Goal: Task Accomplishment & Management: Manage account settings

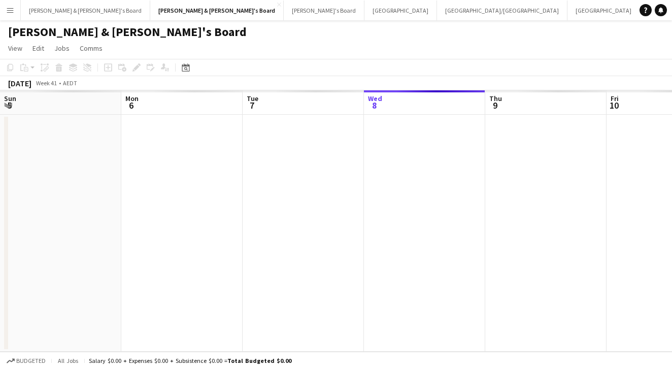
scroll to position [0, 243]
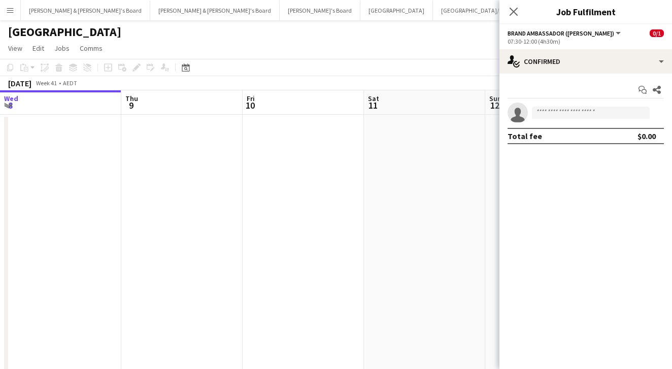
scroll to position [0, 359]
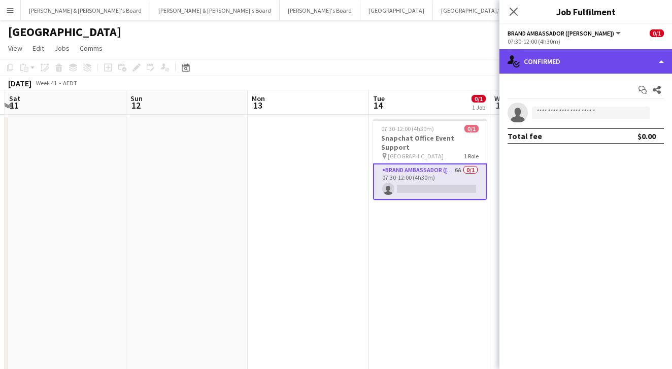
click at [577, 55] on div "single-neutral-actions-check-2 Confirmed" at bounding box center [586, 61] width 173 height 24
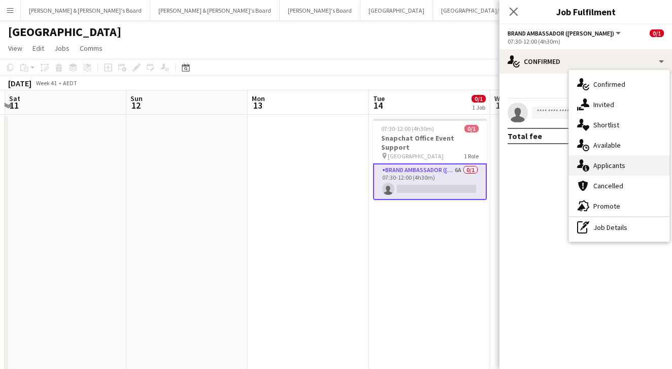
click at [620, 164] on span "Applicants" at bounding box center [610, 165] width 32 height 9
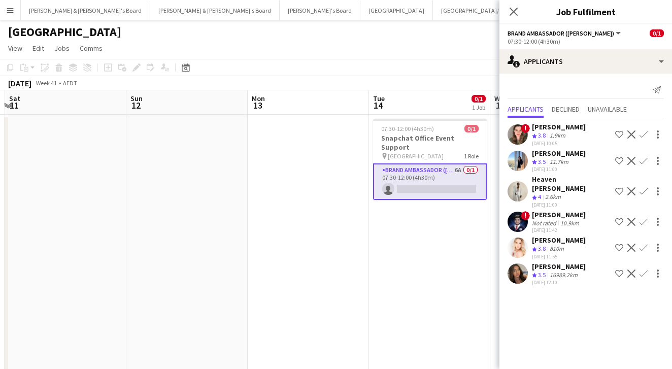
click at [525, 238] on app-user-avatar at bounding box center [518, 248] width 20 height 20
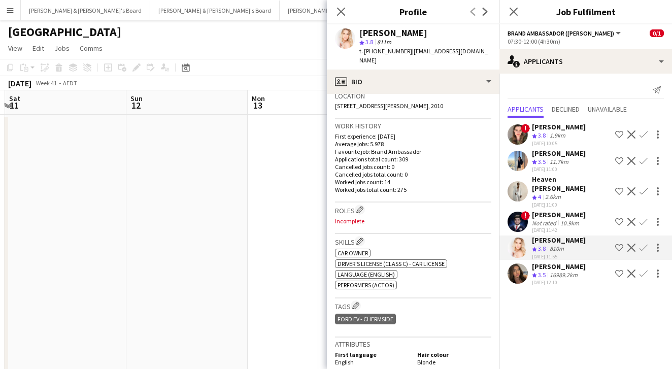
scroll to position [229, 0]
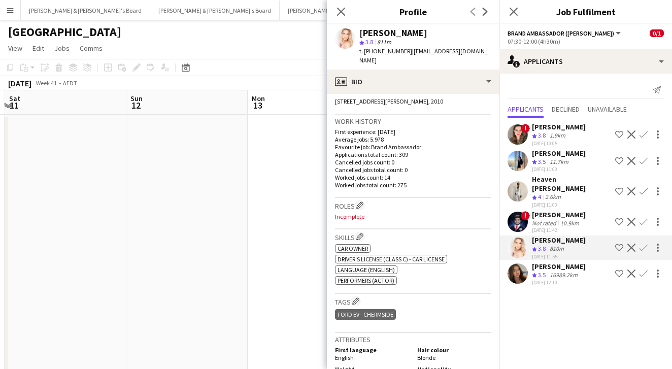
click at [553, 219] on div "Not rated" at bounding box center [545, 223] width 26 height 8
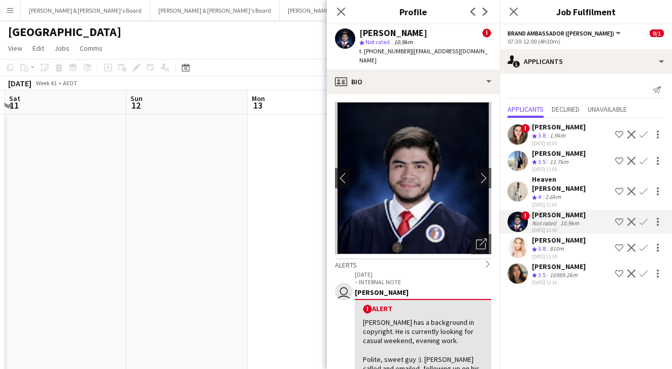
click at [543, 180] on div "Heaven [PERSON_NAME]" at bounding box center [571, 184] width 79 height 18
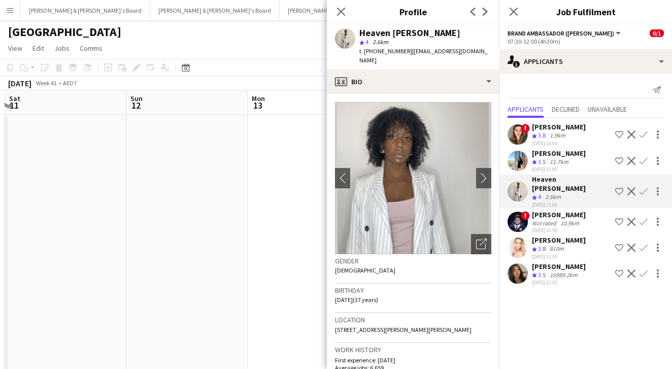
click at [553, 236] on div "Katie-Jane Sharpe" at bounding box center [559, 240] width 54 height 9
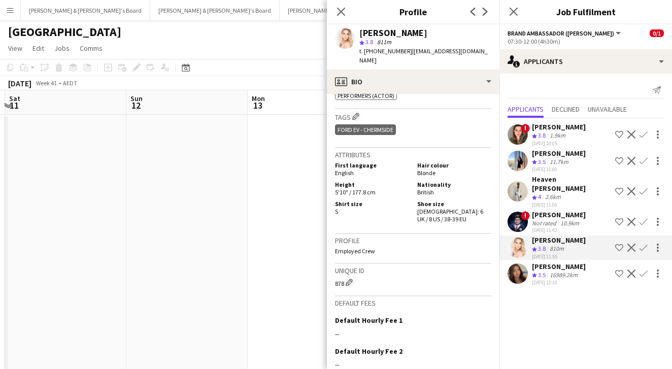
scroll to position [391, 0]
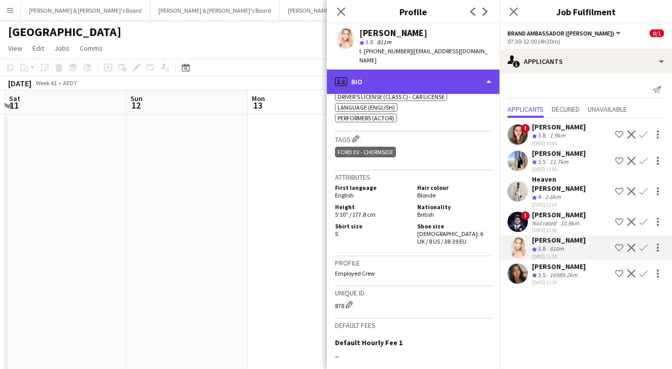
click at [412, 83] on div "profile Bio" at bounding box center [413, 82] width 173 height 24
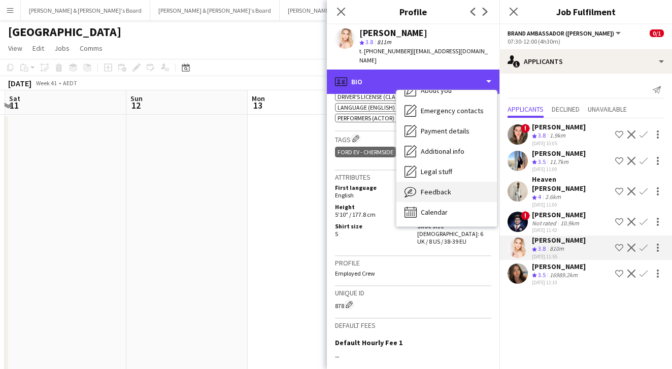
scroll to position [75, 0]
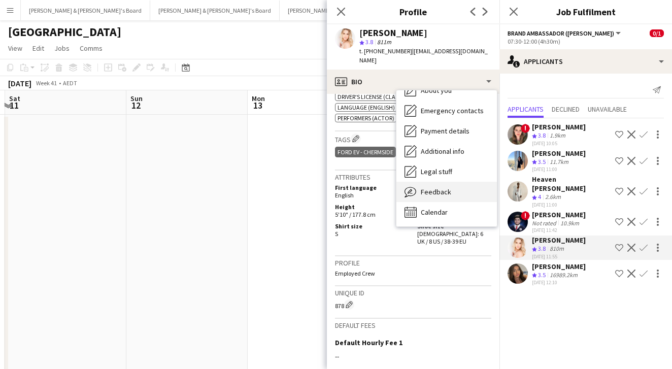
click at [444, 187] on span "Feedback" at bounding box center [436, 191] width 30 height 9
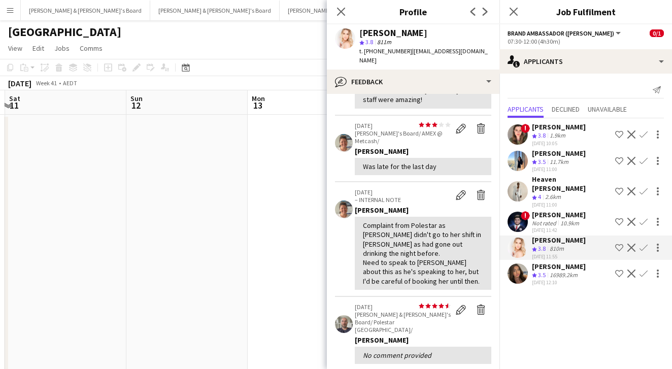
scroll to position [300, 0]
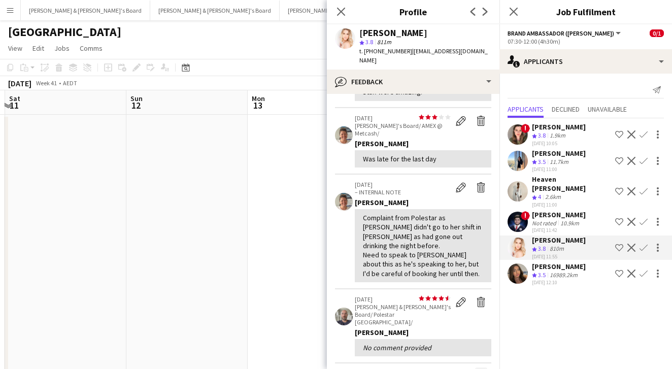
click at [479, 369] on app-icon "Next" at bounding box center [481, 373] width 7 height 7
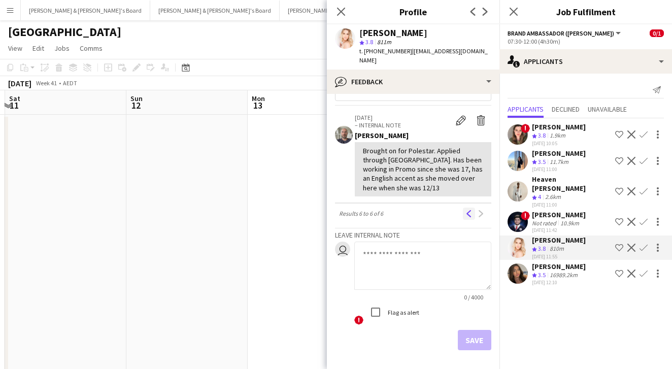
click at [466, 210] on app-icon "Previous" at bounding box center [469, 213] width 7 height 7
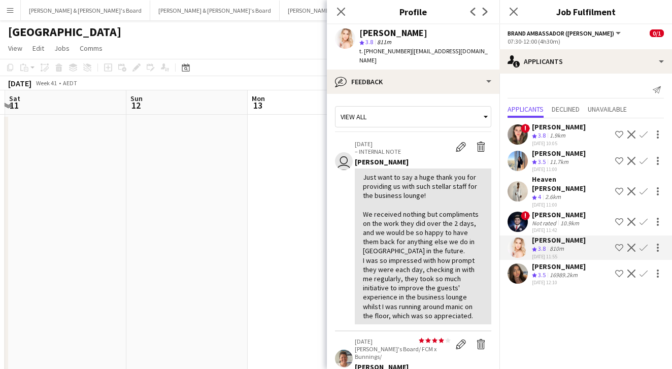
scroll to position [0, 0]
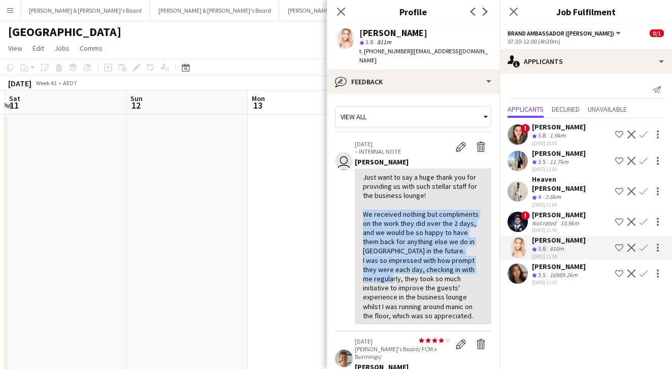
drag, startPoint x: 380, startPoint y: 193, endPoint x: 402, endPoint y: 271, distance: 80.6
click at [402, 271] on div "Just want to say a huge thank you for providing us with such stellar staff for …" at bounding box center [423, 247] width 120 height 148
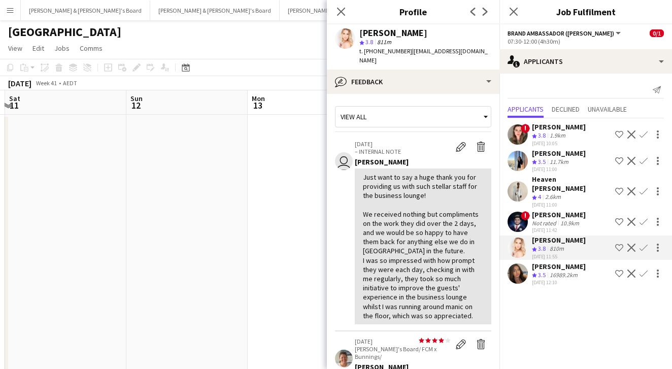
click at [511, 239] on app-user-avatar at bounding box center [518, 248] width 20 height 20
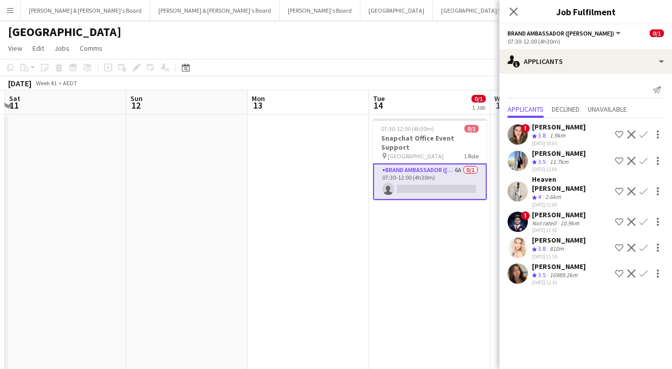
click at [525, 240] on app-user-avatar at bounding box center [518, 248] width 20 height 20
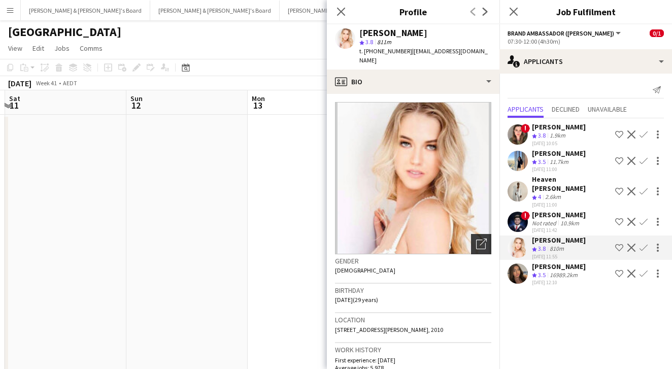
click at [486, 239] on icon at bounding box center [483, 242] width 7 height 7
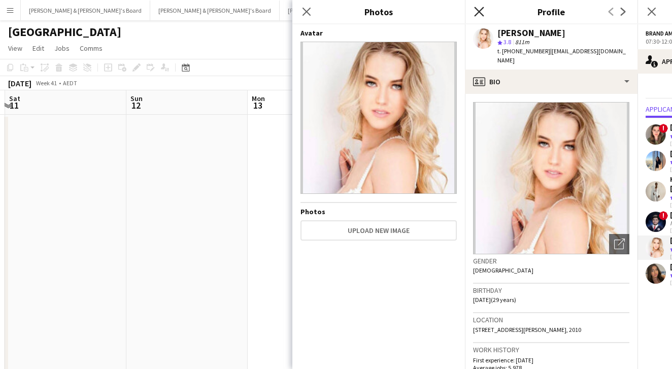
click at [482, 16] on app-icon "Close pop-in" at bounding box center [479, 12] width 15 height 15
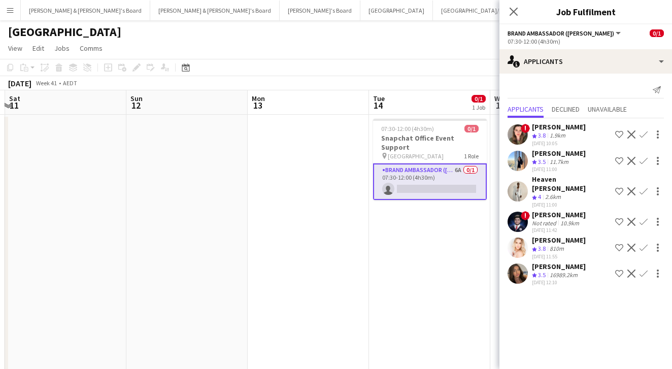
click at [555, 251] on div "! Bonnie Renwick Crew rating 3.8 1.9km 08-10-2025 10:05 Shortlist crew Decline …" at bounding box center [586, 203] width 173 height 170
click at [557, 262] on div "Pavitra Gorjala" at bounding box center [559, 266] width 54 height 9
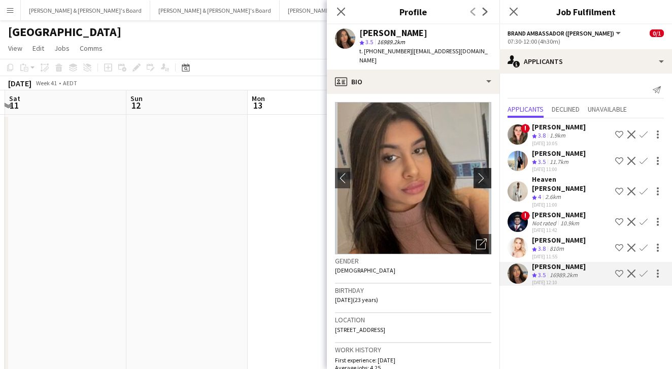
click at [489, 173] on app-icon "chevron-right" at bounding box center [484, 178] width 16 height 11
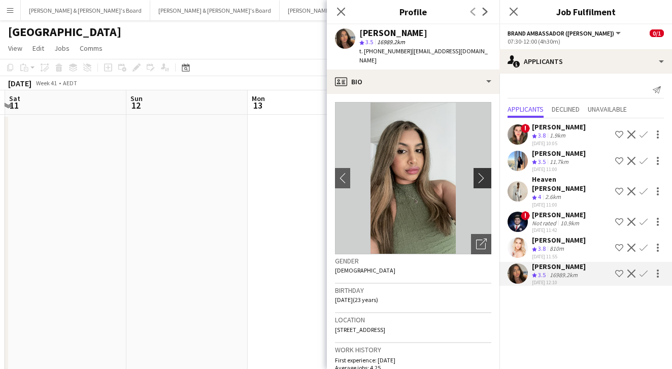
click at [484, 174] on button "chevron-right" at bounding box center [484, 178] width 20 height 20
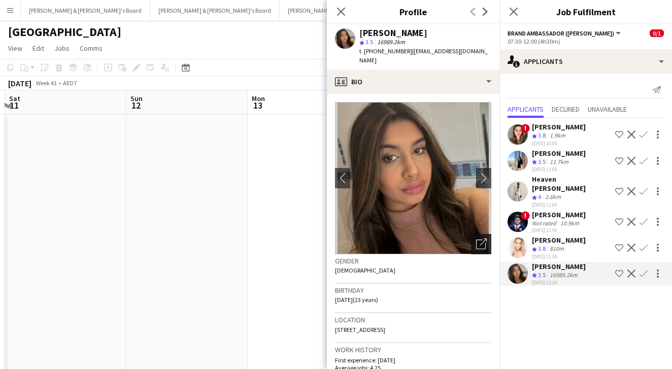
click at [481, 239] on icon "Open photos pop-in" at bounding box center [481, 244] width 11 height 11
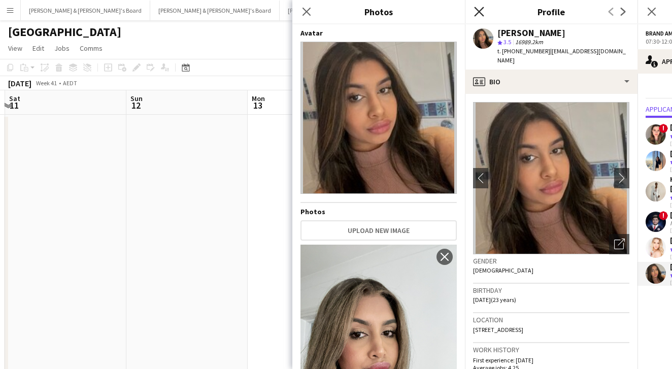
click at [483, 8] on icon at bounding box center [479, 12] width 10 height 10
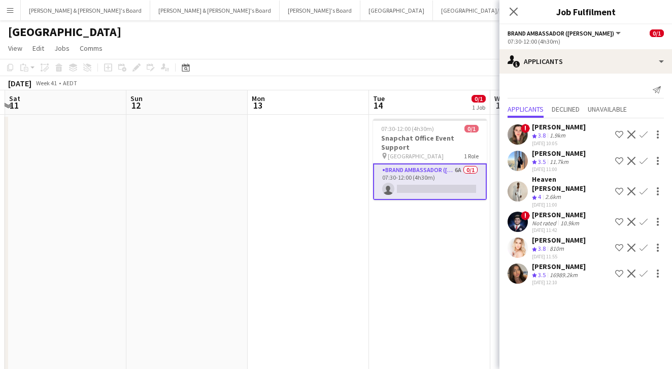
click at [453, 100] on app-board-header-date "Tue 14 0/1 1 Job" at bounding box center [429, 102] width 121 height 24
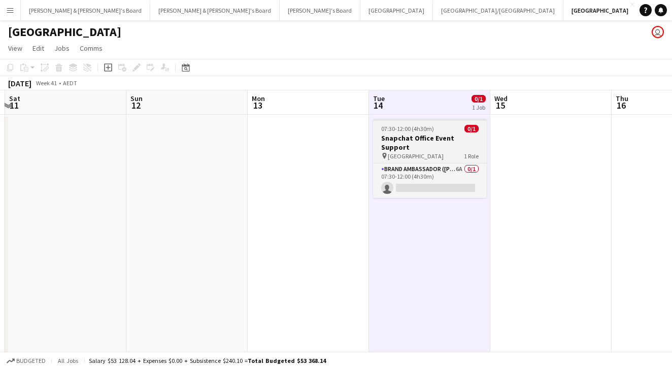
click at [442, 152] on div "pin Sydney 1 Role" at bounding box center [430, 156] width 114 height 8
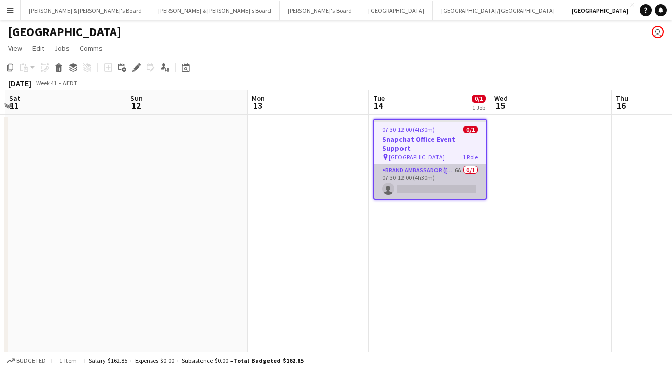
click at [442, 183] on app-card-role "Brand Ambassador (Mon - Fri) 6A 0/1 07:30-12:00 (4h30m) single-neutral-actions" at bounding box center [430, 182] width 112 height 35
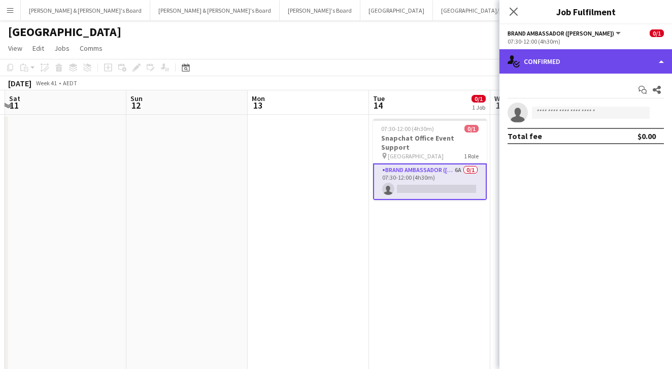
click at [581, 64] on div "single-neutral-actions-check-2 Confirmed" at bounding box center [586, 61] width 173 height 24
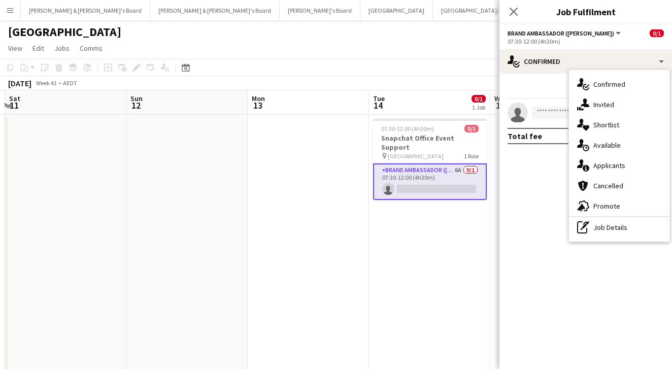
click at [527, 82] on div "Start chat Share" at bounding box center [586, 90] width 156 height 17
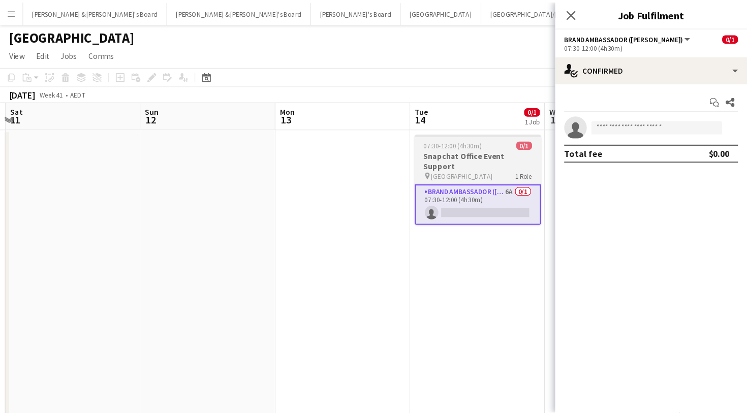
scroll to position [0, 359]
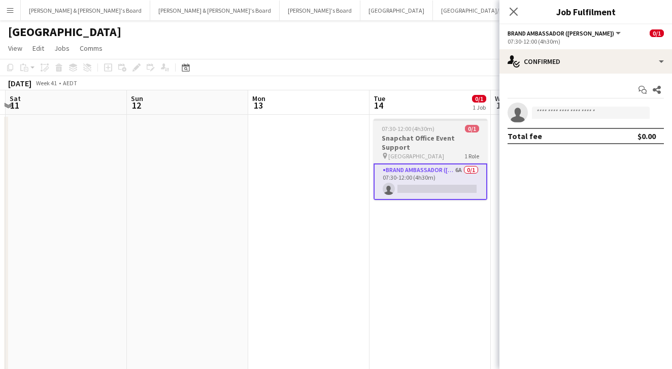
click at [437, 135] on h3 "Snapchat Office Event Support" at bounding box center [431, 143] width 114 height 18
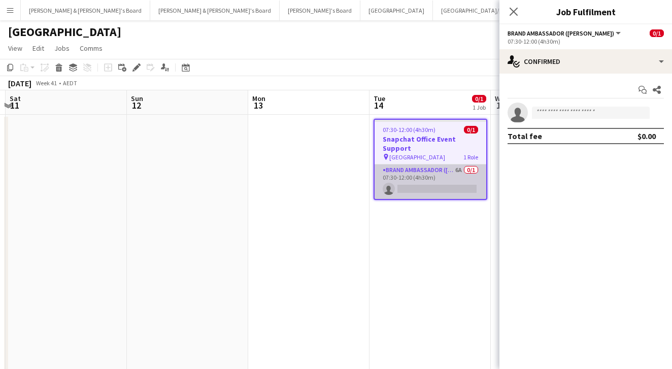
click at [427, 169] on app-card-role "Brand Ambassador (Mon - Fri) 6A 0/1 07:30-12:00 (4h30m) single-neutral-actions" at bounding box center [431, 182] width 112 height 35
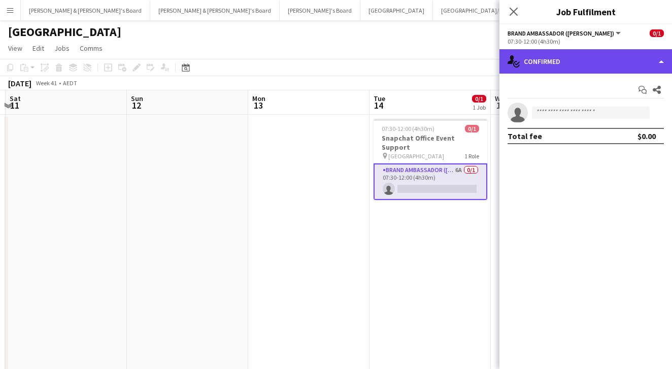
click at [529, 62] on div "single-neutral-actions-check-2 Confirmed" at bounding box center [586, 61] width 173 height 24
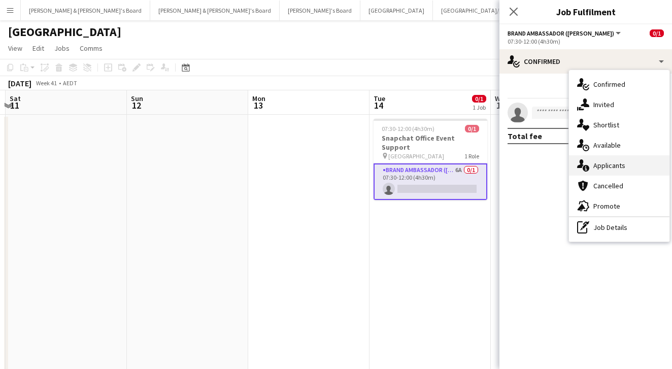
click at [600, 165] on span "Applicants" at bounding box center [610, 165] width 32 height 9
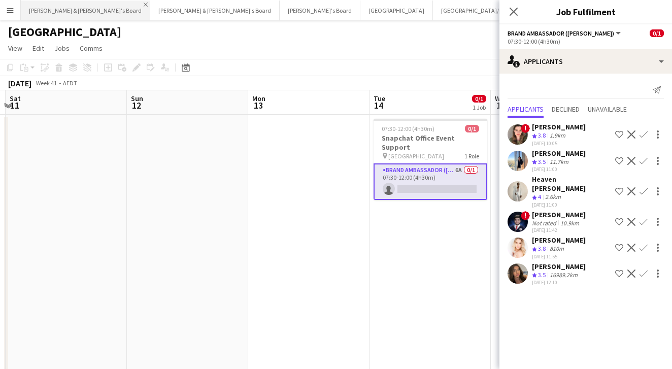
click at [144, 3] on app-icon "Close" at bounding box center [146, 5] width 4 height 4
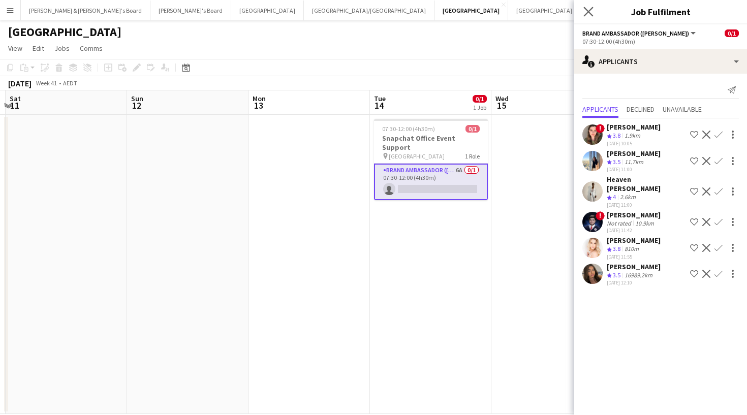
click at [583, 15] on app-icon "Close pop-in" at bounding box center [588, 12] width 15 height 15
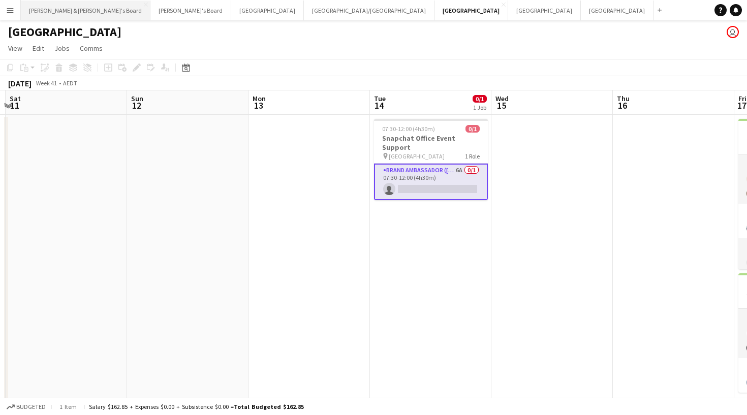
click at [88, 12] on button "Neil & Jenny's Board Close" at bounding box center [86, 11] width 130 height 20
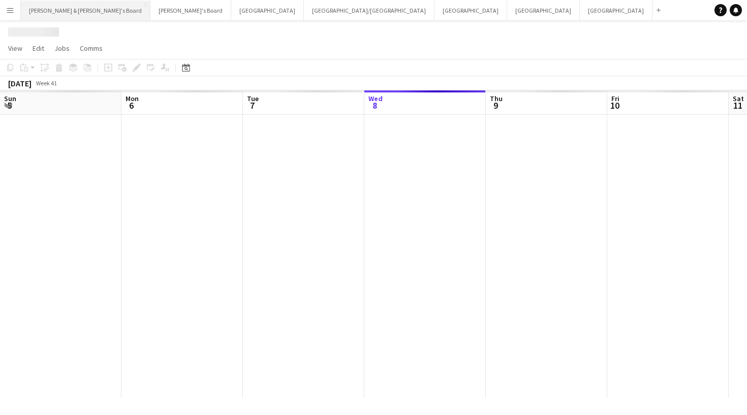
scroll to position [0, 243]
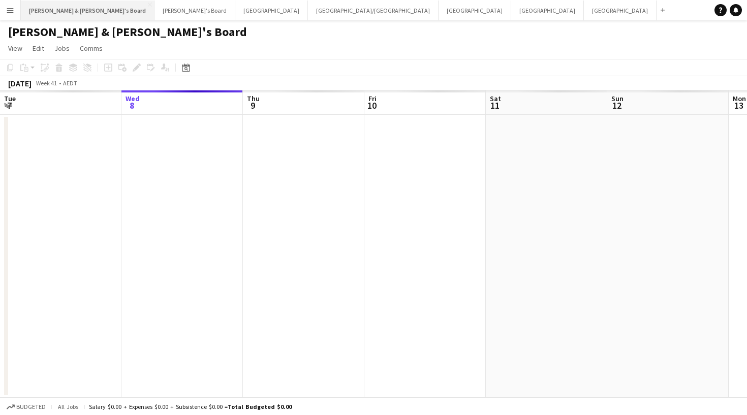
click at [52, 13] on button "Neil & Jenny's Board Close" at bounding box center [88, 11] width 134 height 20
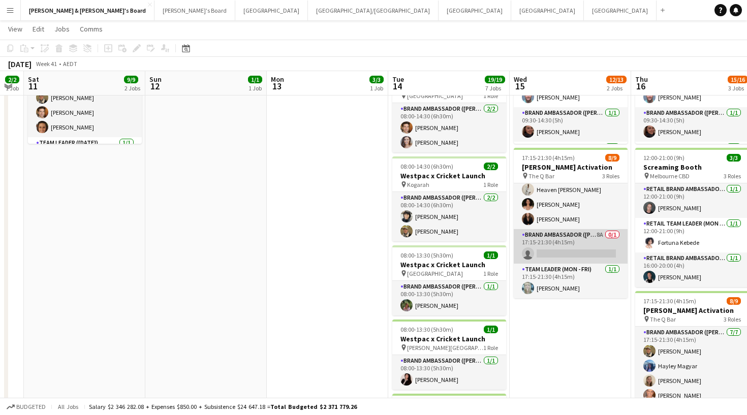
scroll to position [77, 0]
click at [567, 253] on app-card-role "Brand Ambassador (Mon - Fri) 8A 0/1 17:15-21:30 (4h15m) single-neutral-actions" at bounding box center [570, 246] width 114 height 35
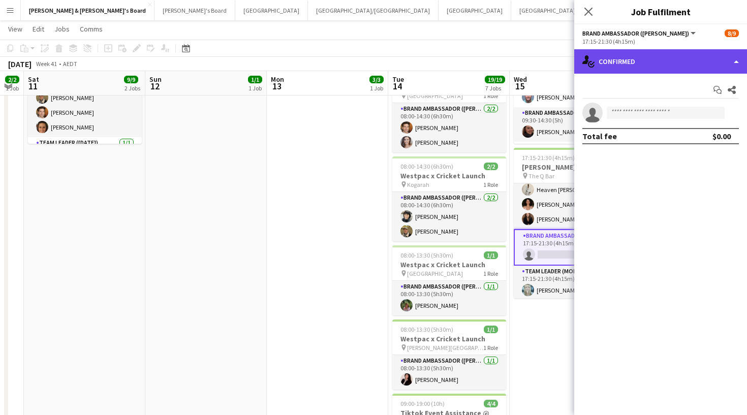
click at [647, 68] on div "single-neutral-actions-check-2 Confirmed" at bounding box center [660, 61] width 173 height 24
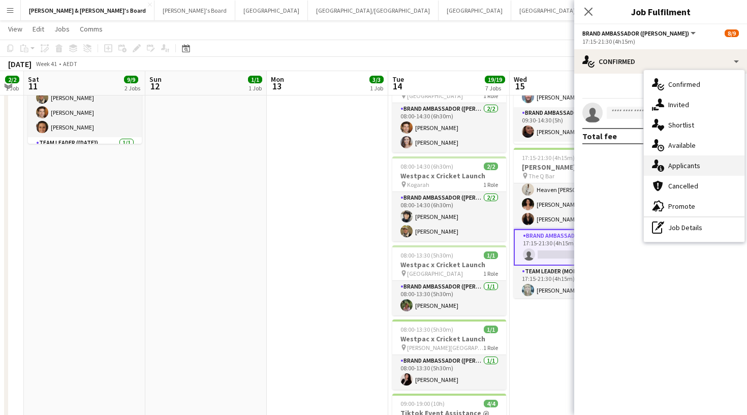
click at [672, 170] on div "single-neutral-actions-information Applicants" at bounding box center [694, 165] width 101 height 20
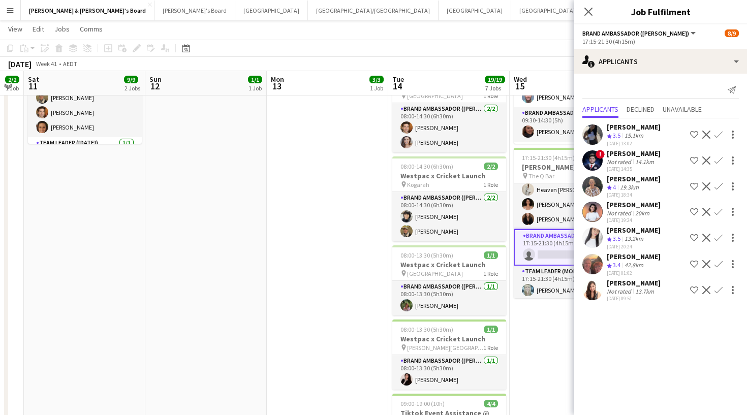
click at [591, 216] on app-user-avatar at bounding box center [592, 212] width 20 height 20
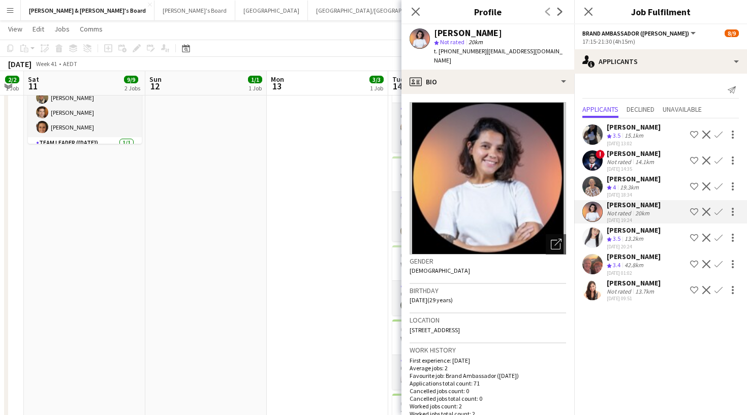
click at [582, 7] on div "Close pop-in" at bounding box center [588, 11] width 28 height 23
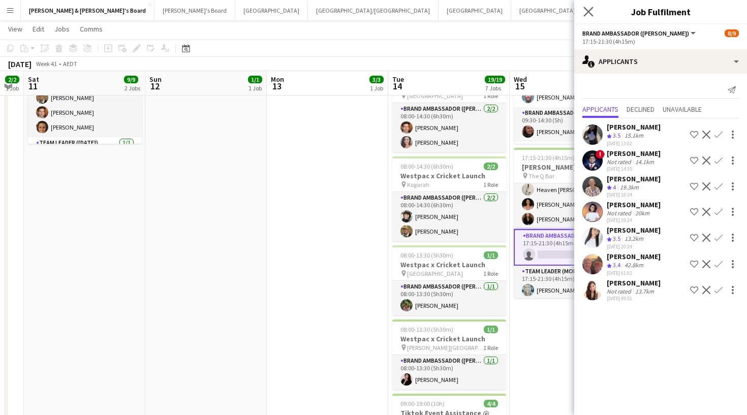
click at [592, 7] on app-icon "Close pop-in" at bounding box center [588, 12] width 15 height 15
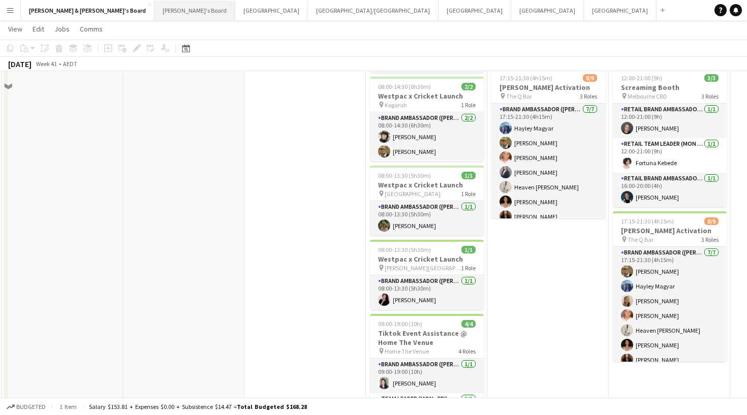
scroll to position [74, 0]
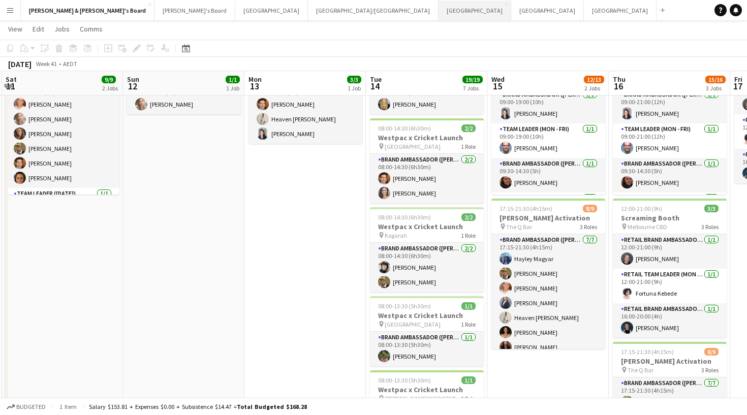
click at [438, 13] on button "Sydney Close" at bounding box center [474, 11] width 73 height 20
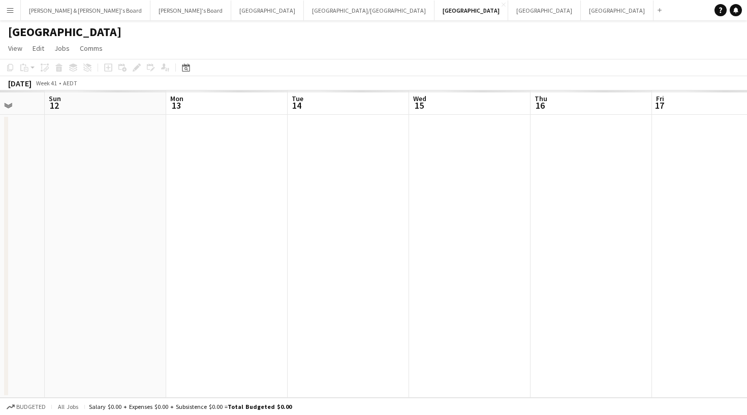
scroll to position [0, 347]
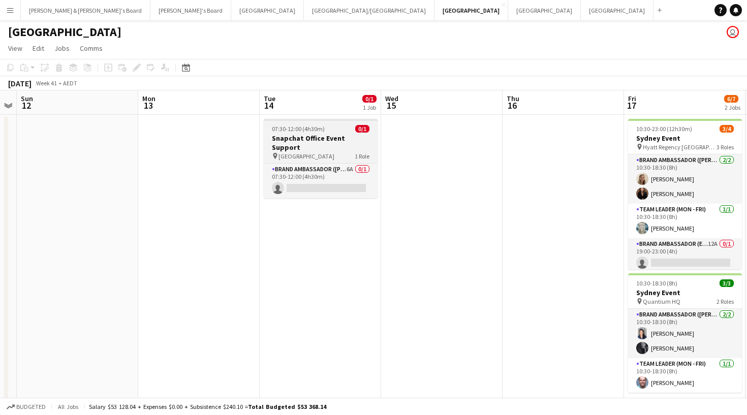
click at [308, 140] on h3 "Snapchat Office Event Support" at bounding box center [321, 143] width 114 height 18
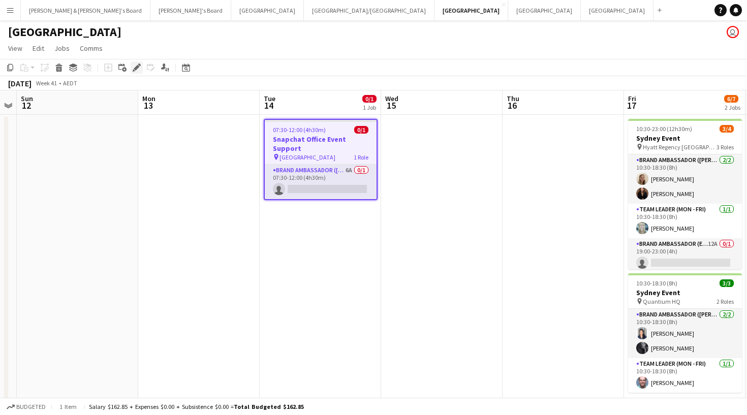
click at [138, 68] on icon at bounding box center [137, 68] width 6 height 6
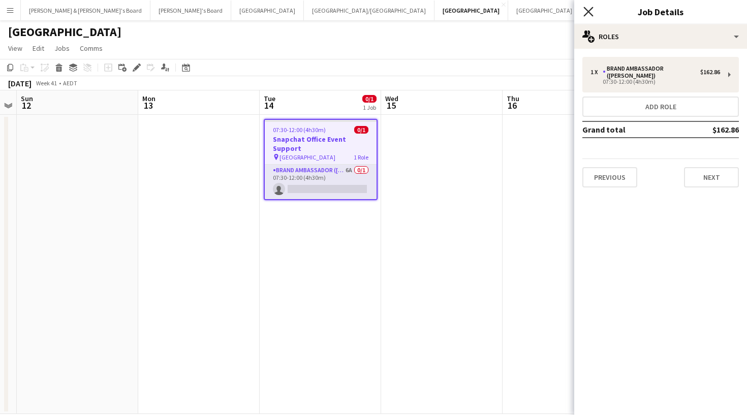
click at [590, 10] on icon at bounding box center [588, 12] width 10 height 10
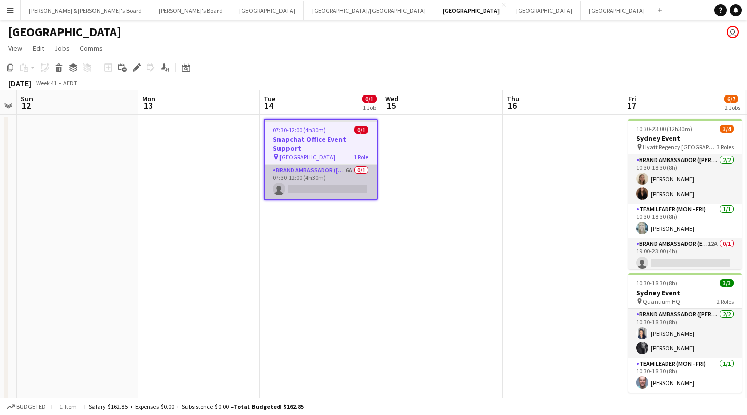
click at [328, 190] on app-card-role "Brand Ambassador (Mon - Fri) 6A 0/1 07:30-12:00 (4h30m) single-neutral-actions" at bounding box center [321, 182] width 112 height 35
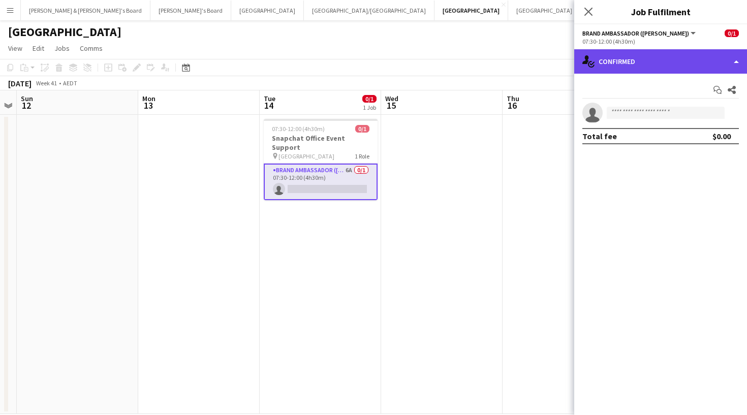
click at [637, 49] on div "single-neutral-actions-check-2 Confirmed" at bounding box center [660, 61] width 173 height 24
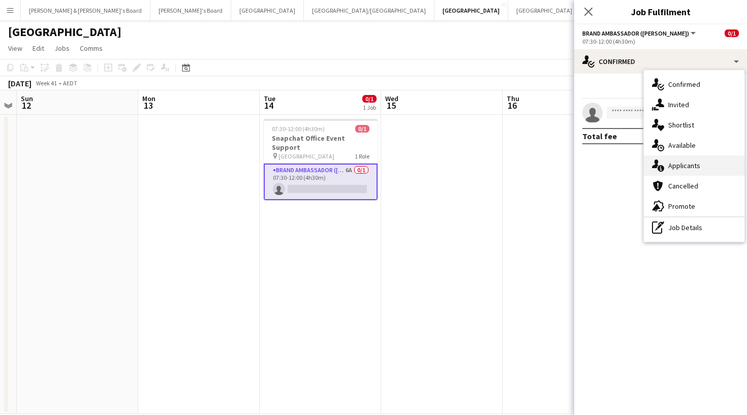
click at [672, 170] on div "single-neutral-actions-information Applicants" at bounding box center [694, 165] width 101 height 20
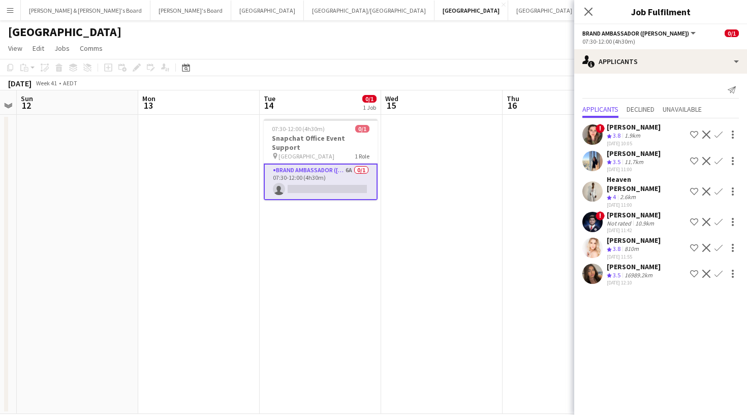
click at [461, 54] on app-page-menu "View Day view expanded Day view collapsed Month view Date picker Jump to today …" at bounding box center [373, 49] width 747 height 19
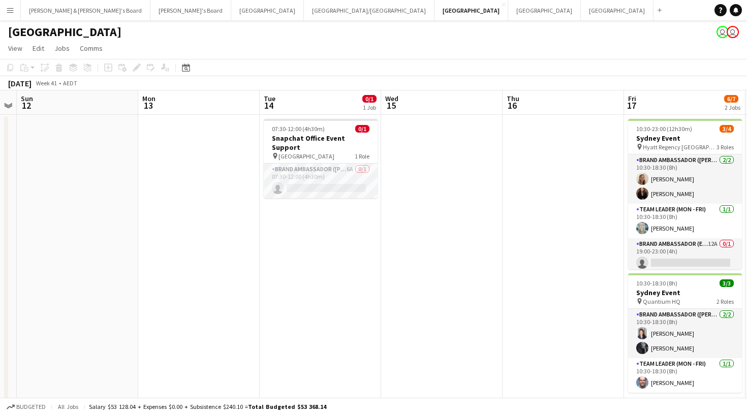
click at [365, 63] on app-toolbar "Copy Paste Paste Command V Paste with crew Command Shift V Paste linked Job Del…" at bounding box center [373, 67] width 747 height 17
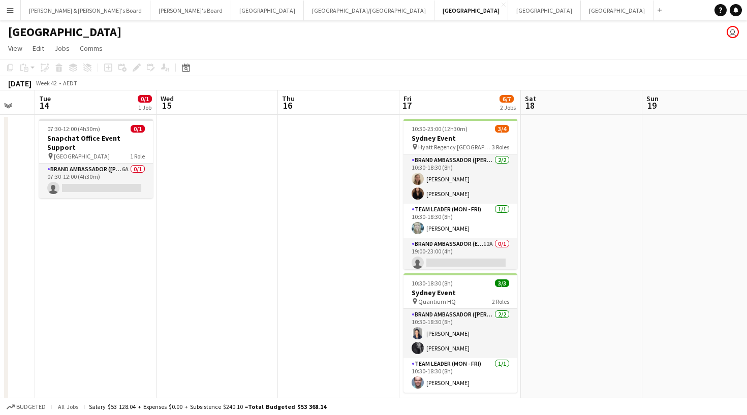
scroll to position [0, 215]
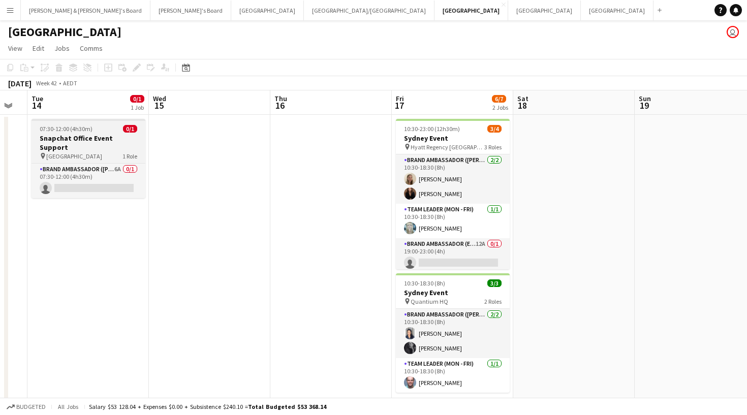
click at [116, 141] on h3 "Snapchat Office Event Support" at bounding box center [88, 143] width 114 height 18
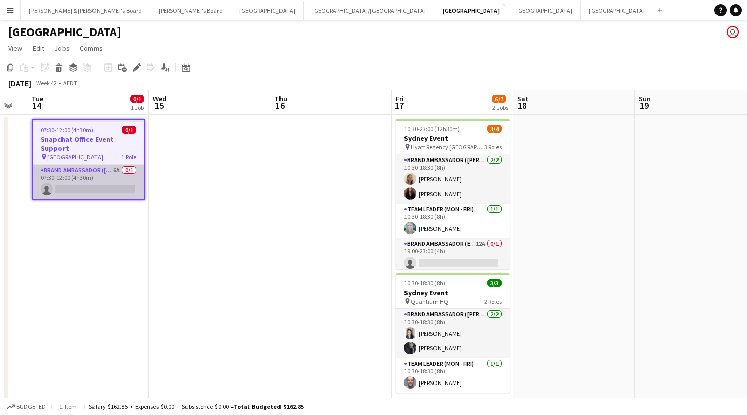
click at [109, 182] on app-card-role "Brand Ambassador (Mon - Fri) 6A 0/1 07:30-12:00 (4h30m) single-neutral-actions" at bounding box center [89, 182] width 112 height 35
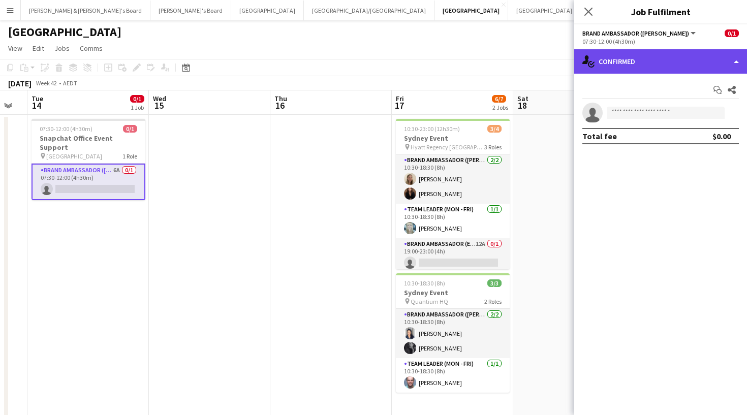
click at [658, 59] on div "single-neutral-actions-check-2 Confirmed" at bounding box center [660, 61] width 173 height 24
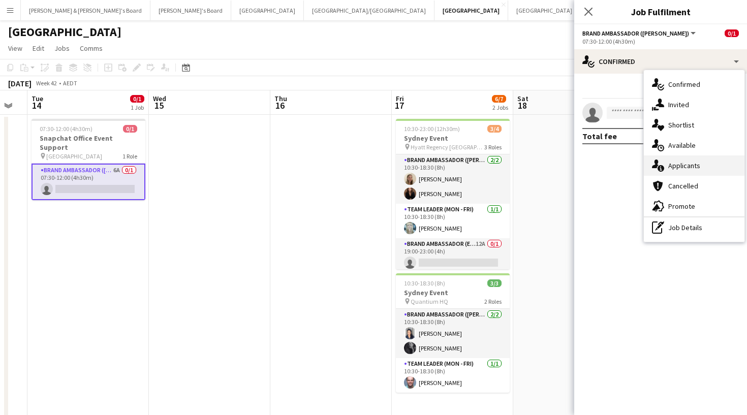
click at [672, 163] on span "Applicants" at bounding box center [684, 165] width 32 height 9
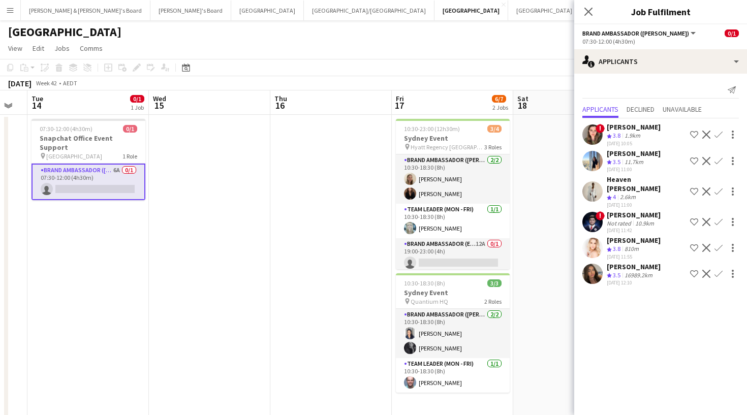
click at [672, 135] on app-icon "Confirm" at bounding box center [718, 135] width 8 height 8
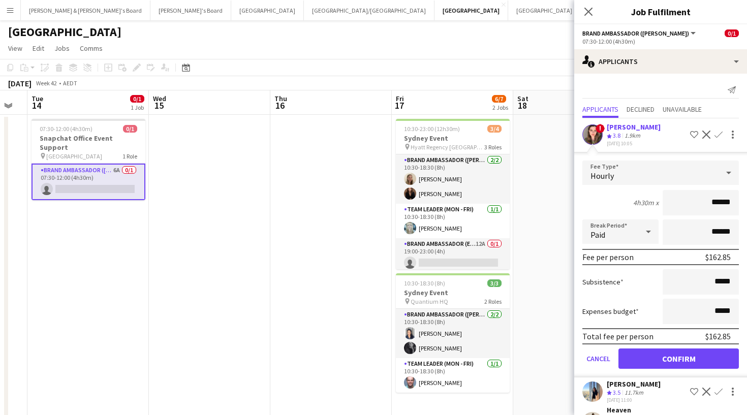
click at [665, 363] on button "Confirm" at bounding box center [678, 358] width 120 height 20
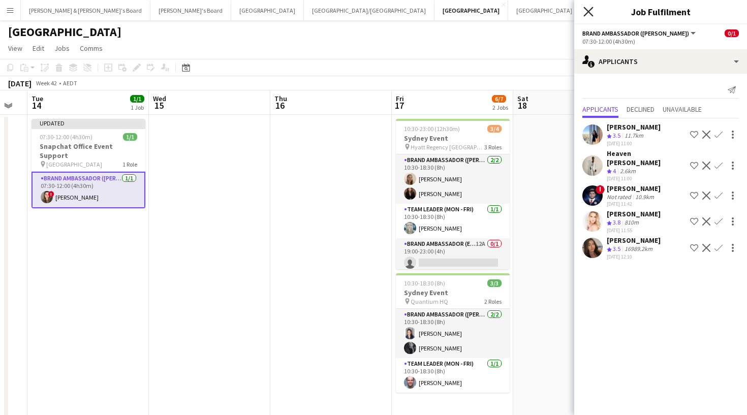
click at [587, 15] on icon "Close pop-in" at bounding box center [588, 12] width 10 height 10
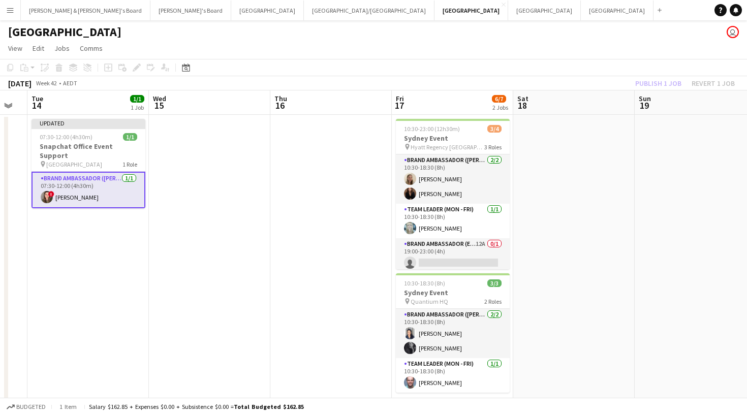
click at [595, 86] on div "October 2025 Week 42 • AEDT Publish 1 job Revert 1 job" at bounding box center [373, 83] width 747 height 14
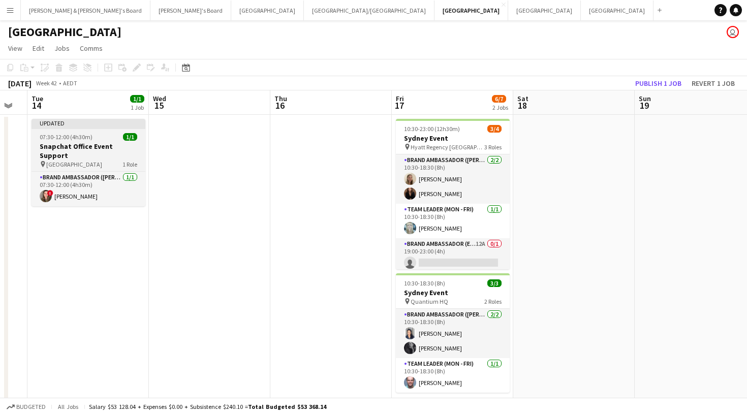
click at [64, 136] on span "07:30-12:00 (4h30m)" at bounding box center [66, 137] width 53 height 8
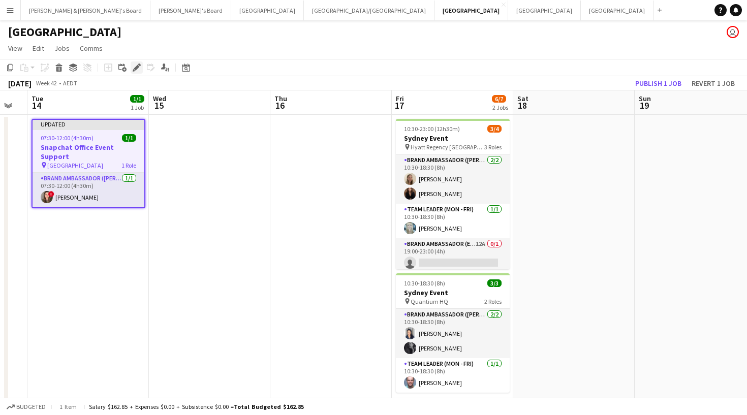
click at [140, 71] on icon "Edit" at bounding box center [137, 67] width 8 height 8
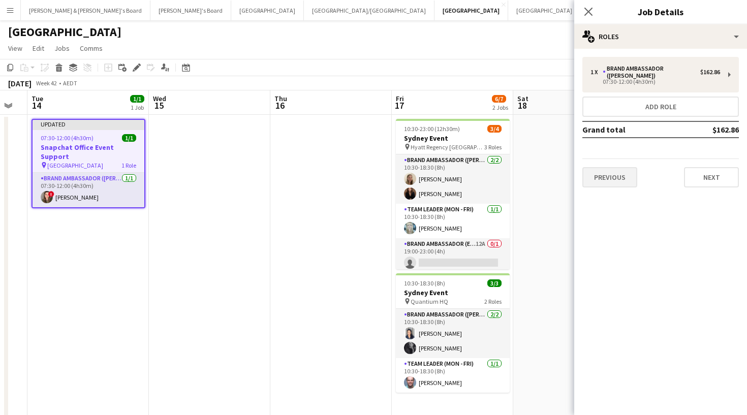
click at [630, 172] on button "Previous" at bounding box center [609, 177] width 55 height 20
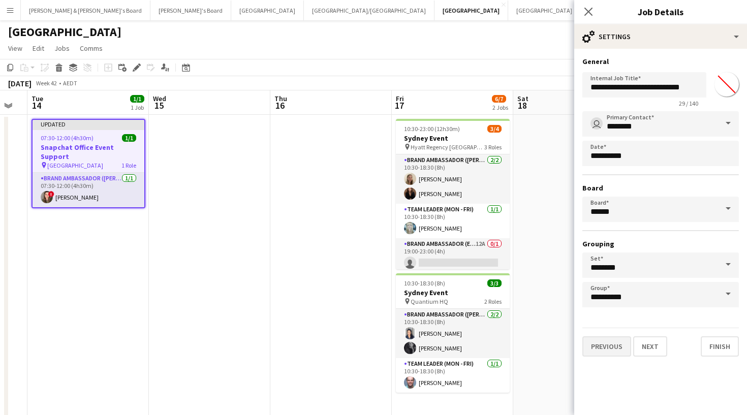
click at [615, 348] on button "Previous" at bounding box center [606, 346] width 49 height 20
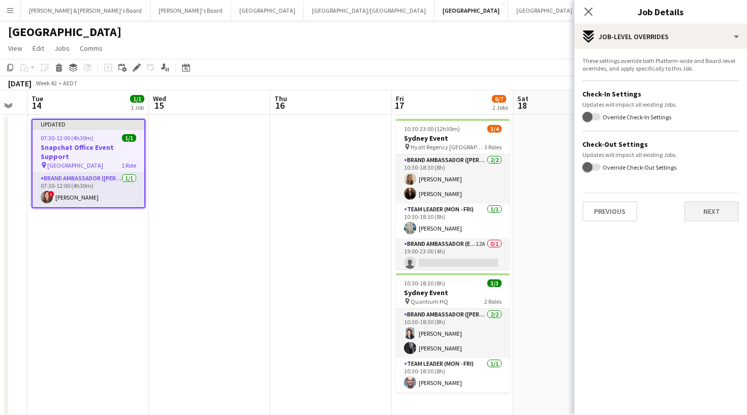
click at [672, 216] on button "Next" at bounding box center [711, 211] width 55 height 20
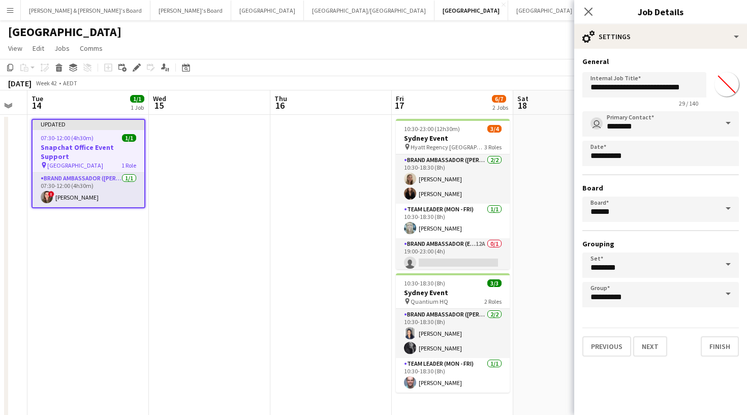
click at [672, 81] on input "*******" at bounding box center [726, 84] width 37 height 37
type input "*******"
click at [581, 14] on div "Close pop-in" at bounding box center [588, 11] width 28 height 23
click at [586, 12] on icon "Close pop-in" at bounding box center [588, 12] width 10 height 10
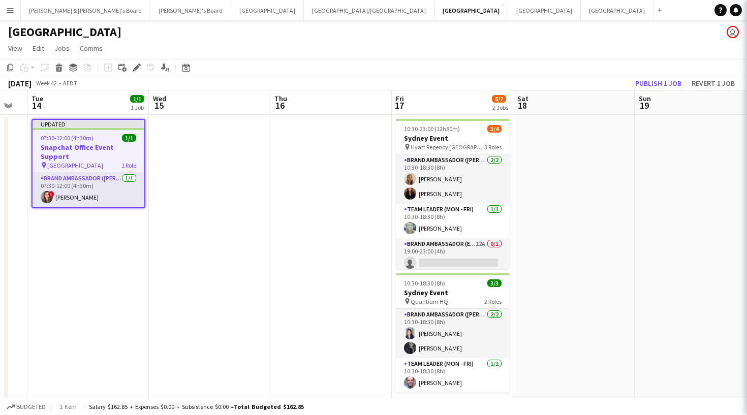
click at [473, 39] on div "Sydney user" at bounding box center [373, 29] width 747 height 19
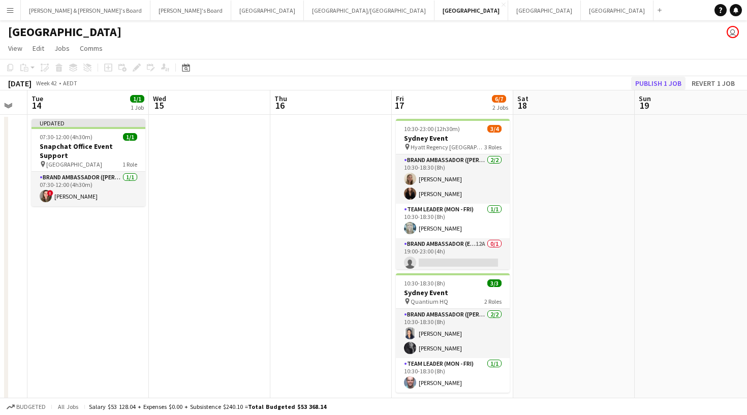
click at [672, 84] on button "Publish 1 job" at bounding box center [658, 83] width 54 height 13
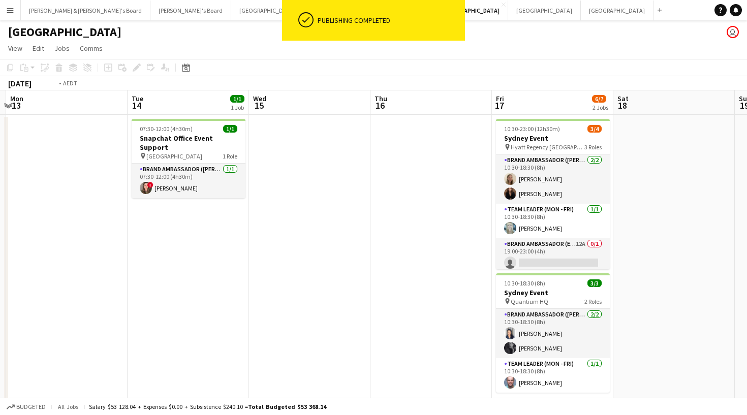
scroll to position [0, 323]
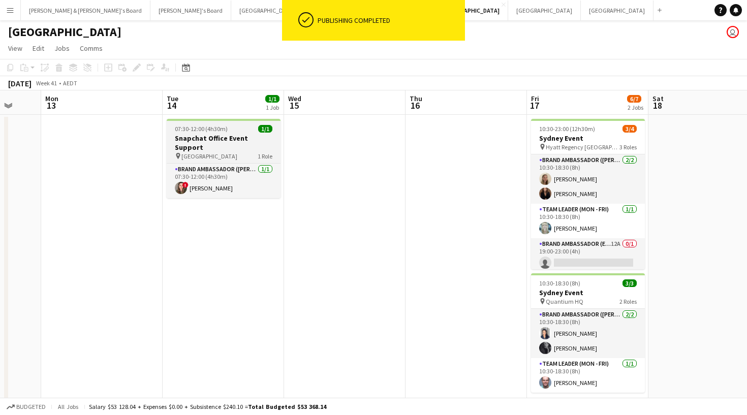
click at [194, 135] on h3 "Snapchat Office Event Support" at bounding box center [224, 143] width 114 height 18
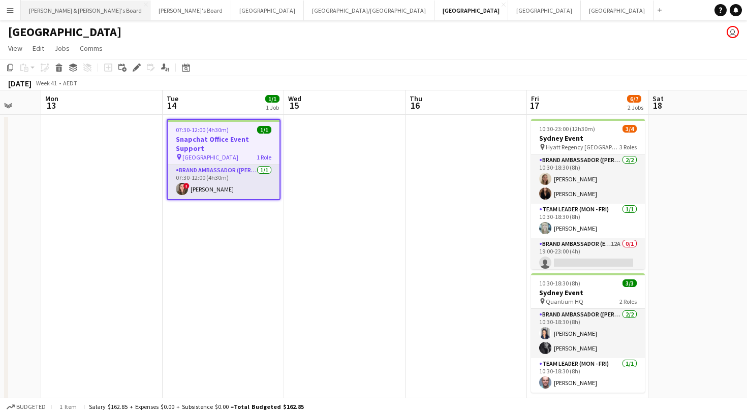
click at [71, 12] on button "Neil & Jenny's Board Close" at bounding box center [86, 11] width 130 height 20
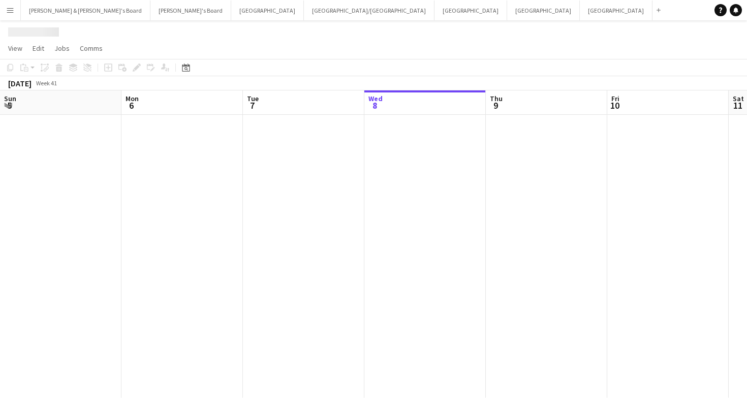
scroll to position [0, 243]
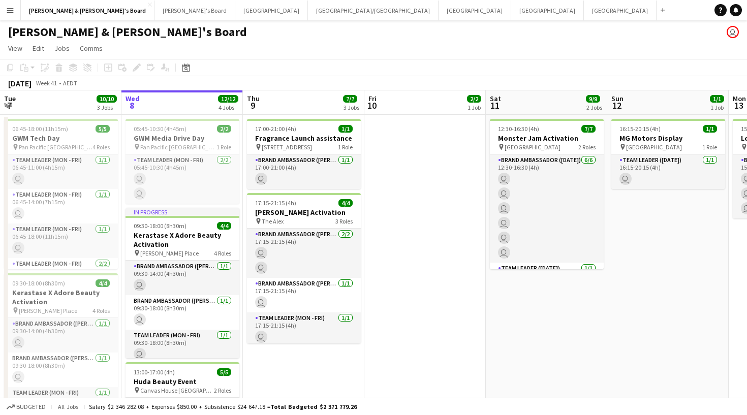
click at [31, 86] on div "[DATE]" at bounding box center [19, 83] width 23 height 10
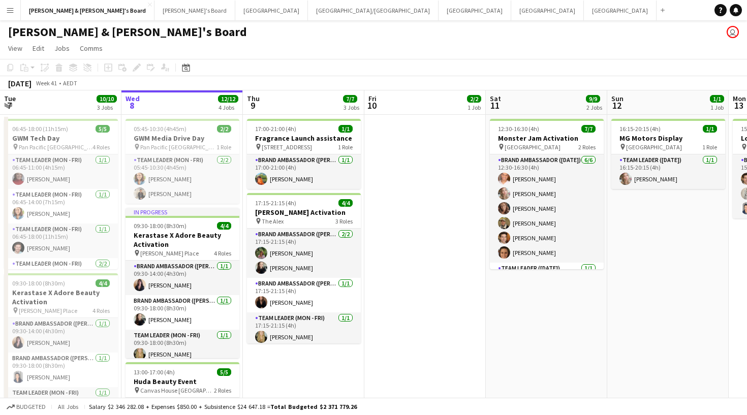
click at [31, 81] on div "[DATE]" at bounding box center [19, 83] width 23 height 10
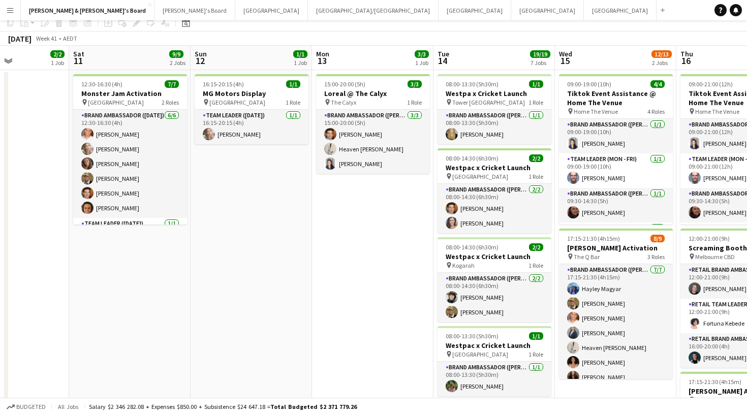
scroll to position [44, 0]
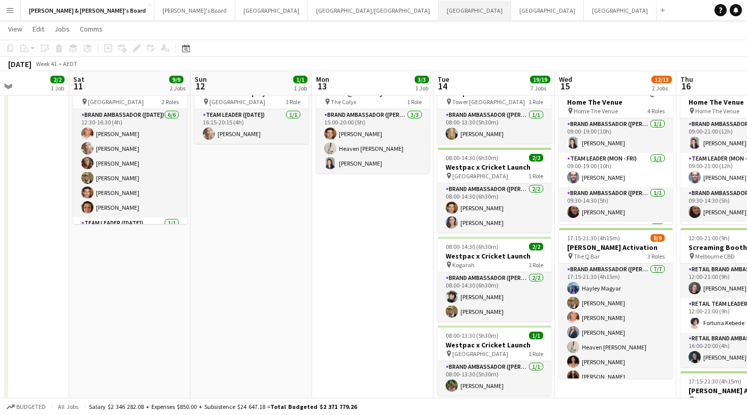
click at [438, 13] on button "Sydney Close" at bounding box center [474, 11] width 73 height 20
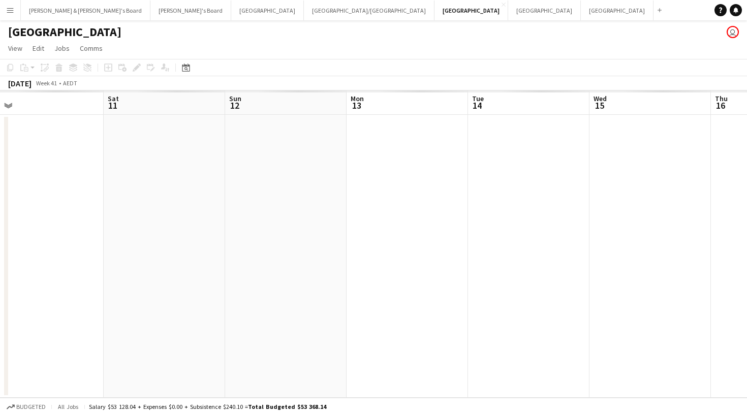
scroll to position [0, 381]
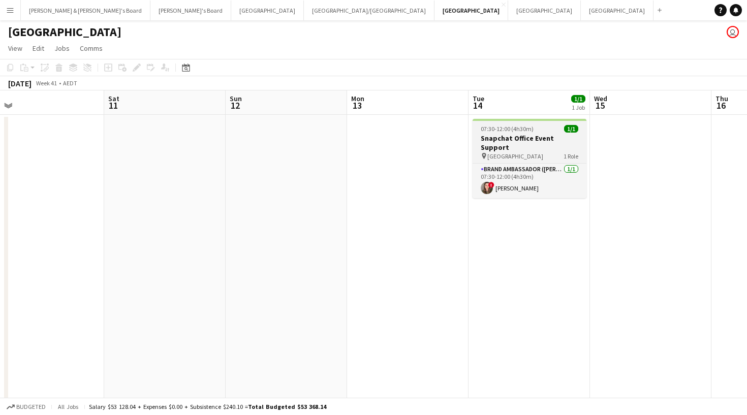
click at [492, 135] on h3 "Snapchat Office Event Support" at bounding box center [529, 143] width 114 height 18
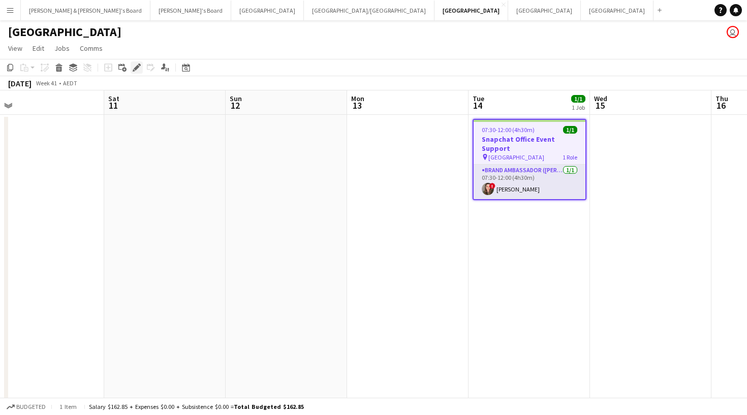
click at [135, 70] on icon at bounding box center [137, 68] width 6 height 6
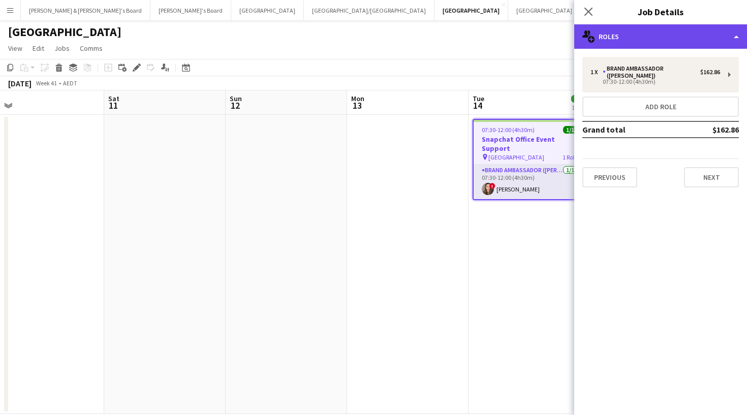
click at [650, 37] on div "multiple-users-add Roles" at bounding box center [660, 36] width 173 height 24
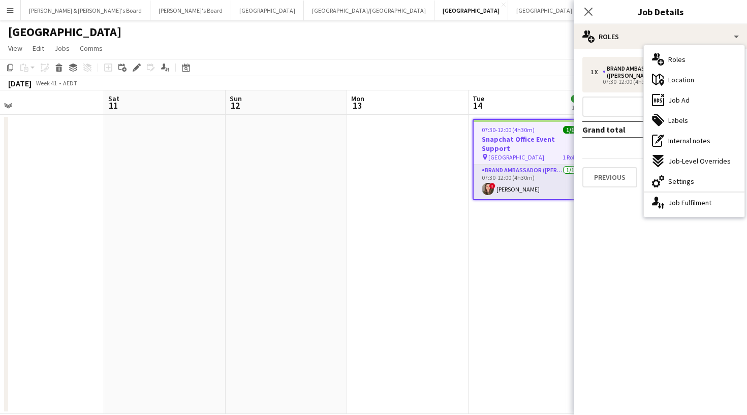
click at [625, 56] on div "1 x Brand Ambassador (Mon - Fri) $162.86 07:30-12:00 (4h30m) Add role Grand tot…" at bounding box center [660, 122] width 173 height 147
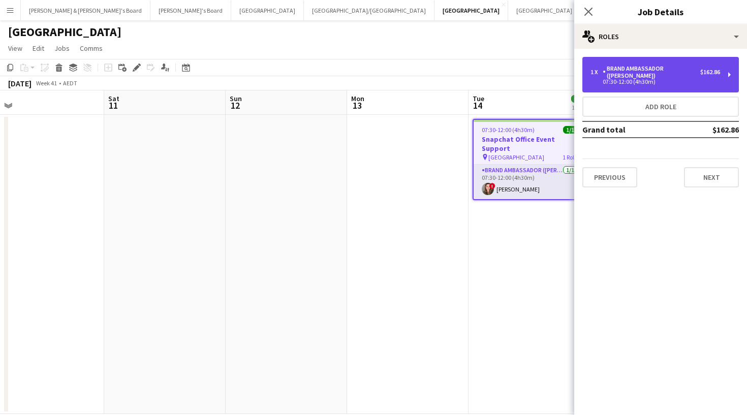
click at [625, 65] on div "Brand Ambassador ([PERSON_NAME])" at bounding box center [651, 72] width 98 height 14
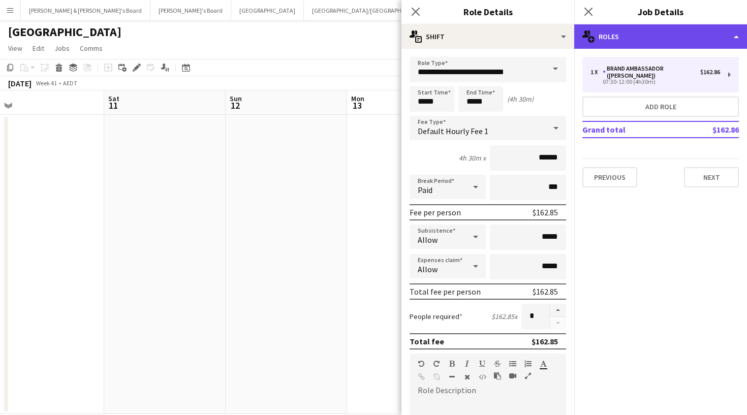
click at [650, 45] on div "multiple-users-add Roles" at bounding box center [660, 36] width 173 height 24
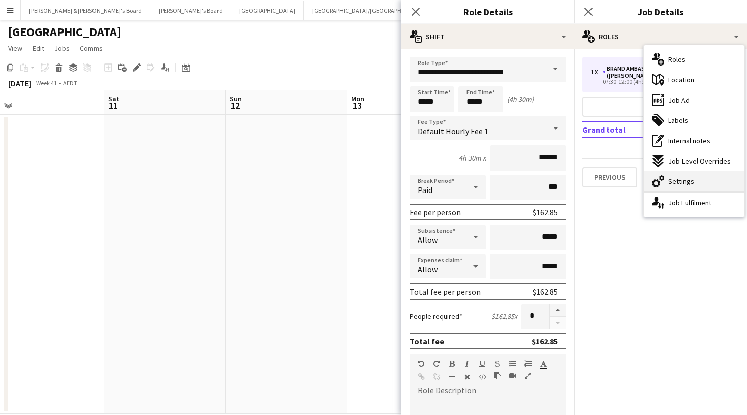
click at [672, 177] on div "cog-double-3 Settings" at bounding box center [694, 181] width 101 height 20
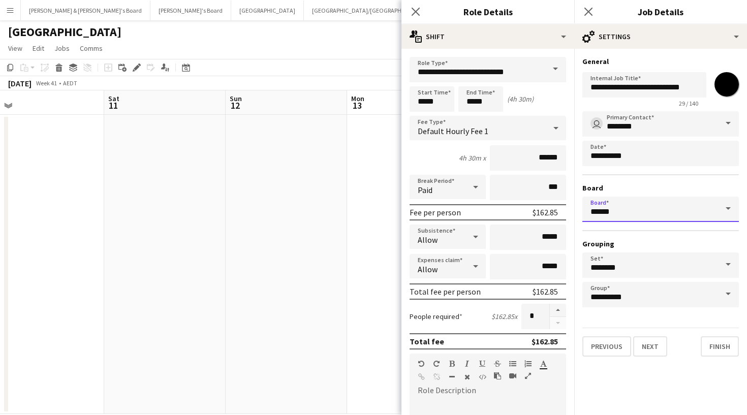
click at [669, 215] on input "******" at bounding box center [660, 209] width 156 height 25
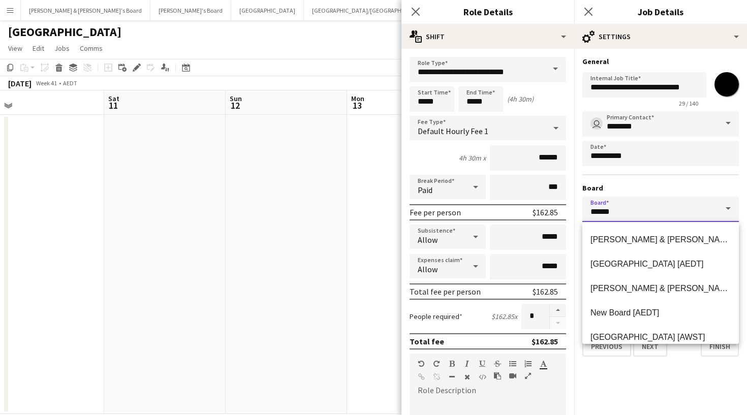
scroll to position [105, 0]
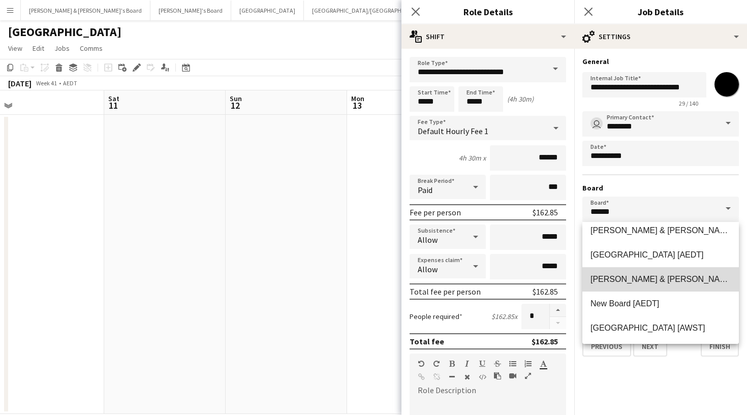
click at [672, 279] on span "Neil & Jenny's Board [AEDT]" at bounding box center [691, 279] width 202 height 9
type input "**********"
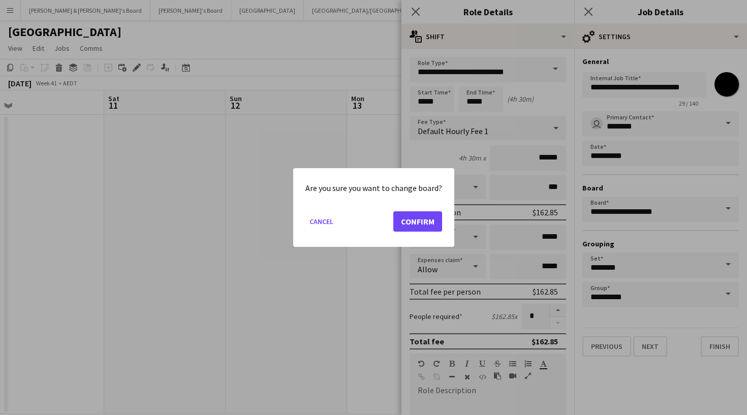
click at [414, 224] on button "Confirm" at bounding box center [417, 221] width 49 height 20
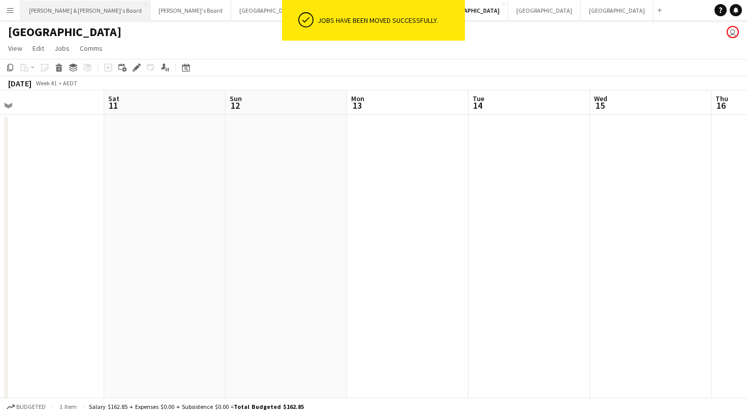
click at [59, 15] on button "Neil & Jenny's Board Close" at bounding box center [86, 11] width 130 height 20
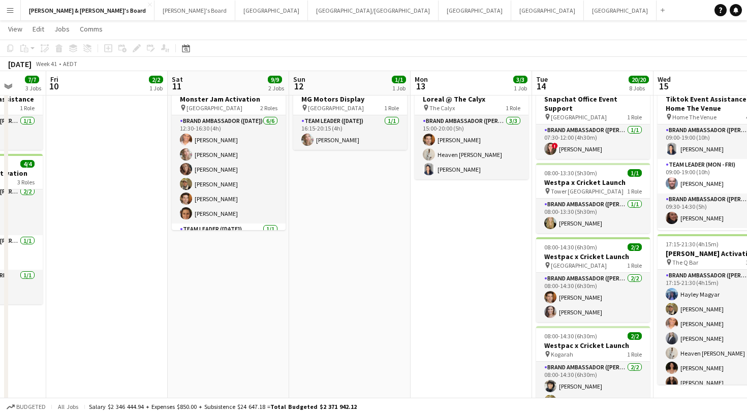
scroll to position [0, 319]
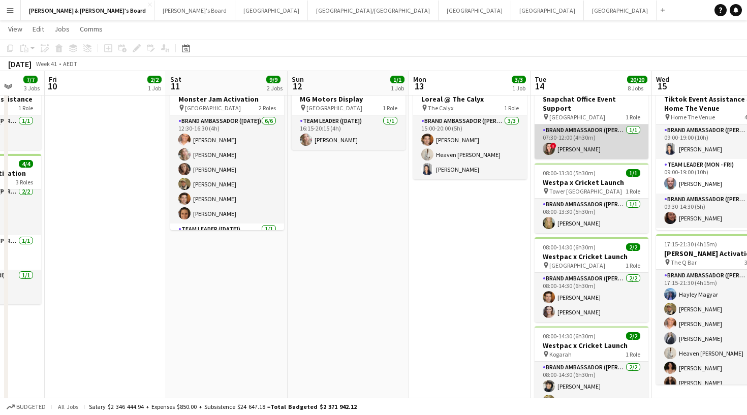
click at [591, 139] on app-card-role "Brand Ambassador (Mon - Fri) [DATE] 07:30-12:00 (4h30m) ! [PERSON_NAME]" at bounding box center [591, 141] width 114 height 35
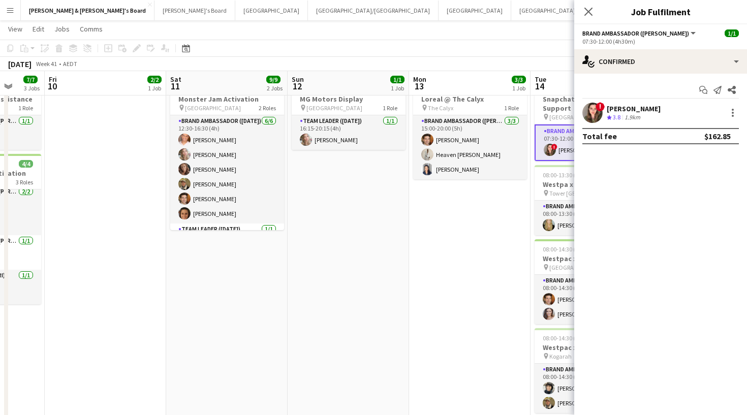
click at [595, 112] on app-user-avatar at bounding box center [592, 113] width 20 height 20
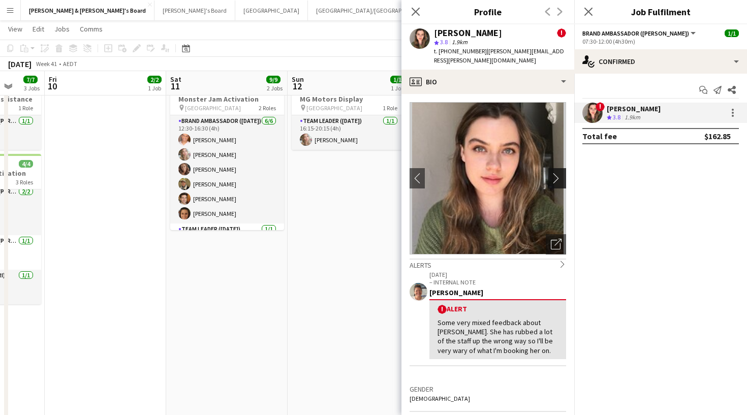
click at [562, 173] on app-icon "chevron-right" at bounding box center [559, 178] width 16 height 11
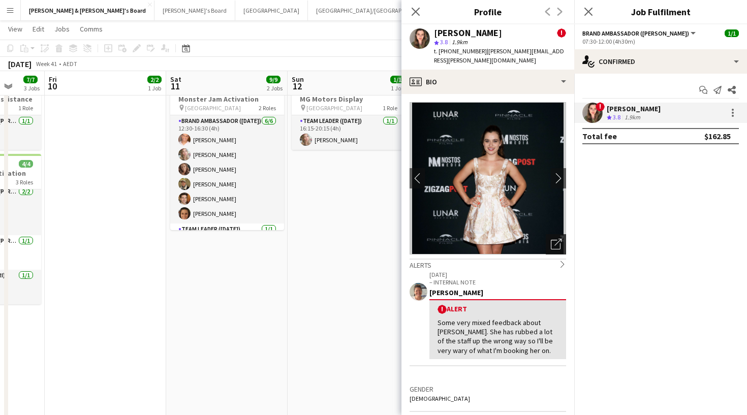
click at [558, 239] on icon "Open photos pop-in" at bounding box center [556, 244] width 11 height 11
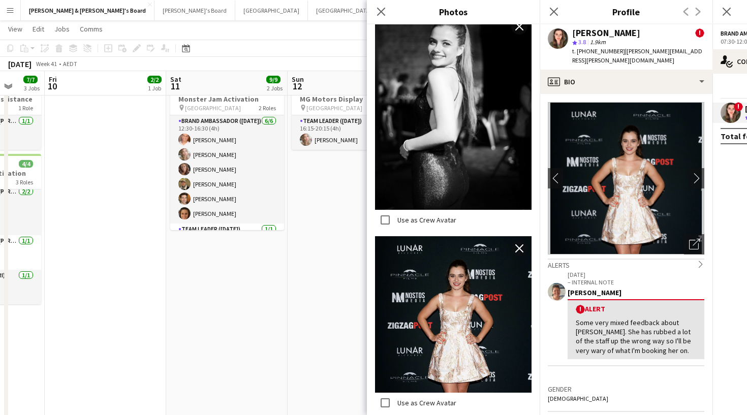
scroll to position [453, 0]
click at [553, 14] on icon "Close pop-in" at bounding box center [554, 12] width 10 height 10
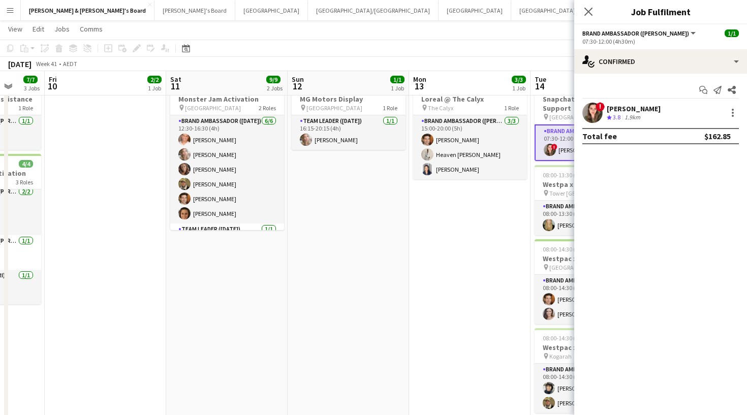
click at [594, 114] on app-user-avatar at bounding box center [592, 113] width 20 height 20
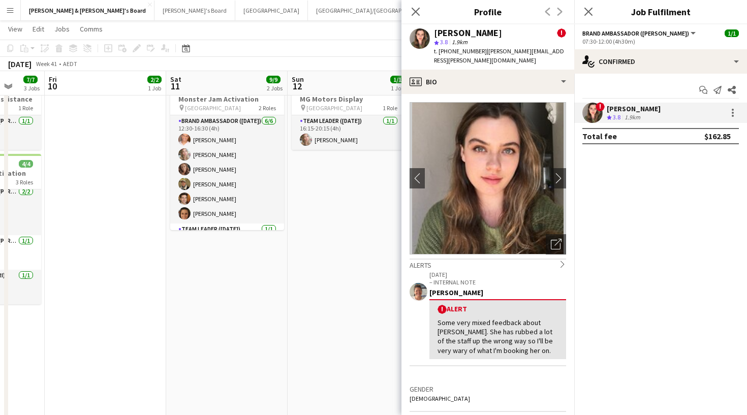
click at [581, 13] on div "Close pop-in" at bounding box center [588, 11] width 28 height 23
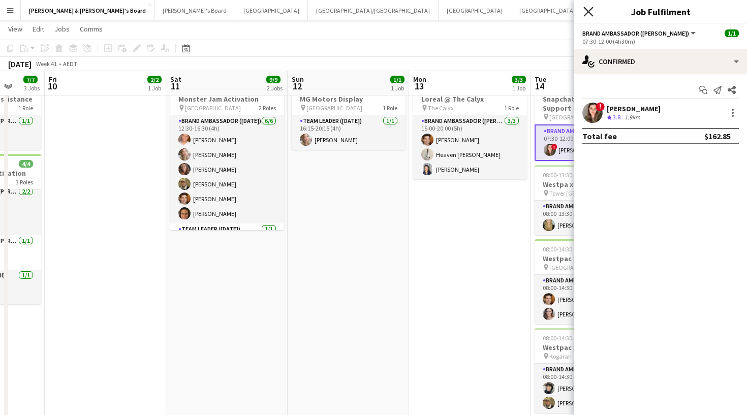
click at [590, 13] on icon "Close pop-in" at bounding box center [588, 12] width 10 height 10
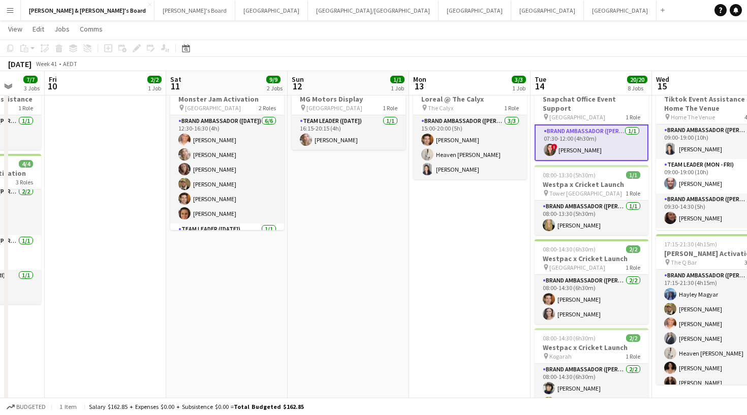
click at [557, 40] on app-toolbar "Copy Paste Paste Command V Paste with crew Command Shift V Paste linked Job Del…" at bounding box center [373, 48] width 747 height 17
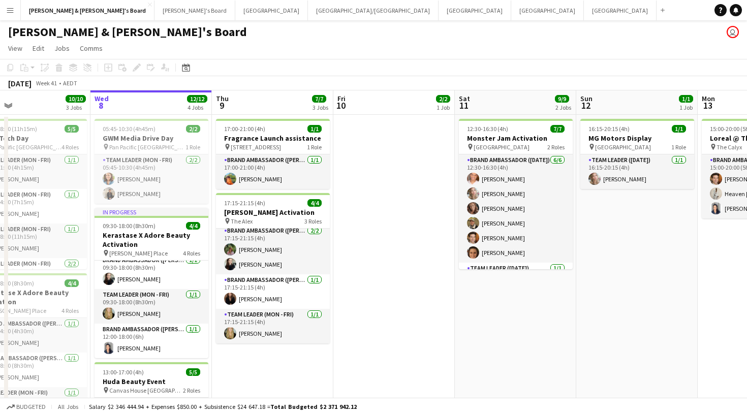
scroll to position [0, 250]
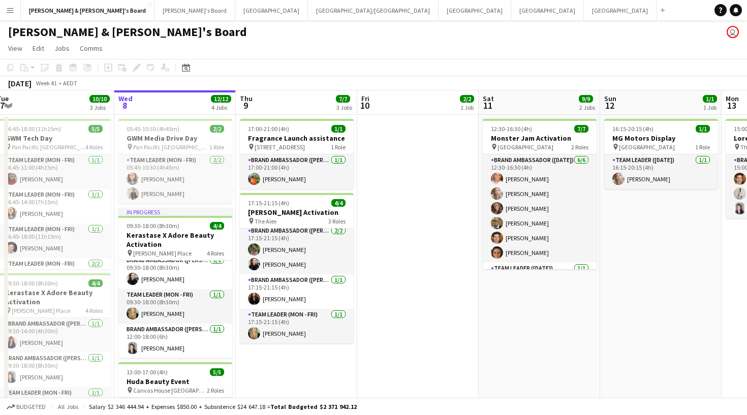
click at [492, 45] on app-page-menu "View Day view expanded Day view collapsed Month view Date picker Jump to today …" at bounding box center [373, 49] width 747 height 19
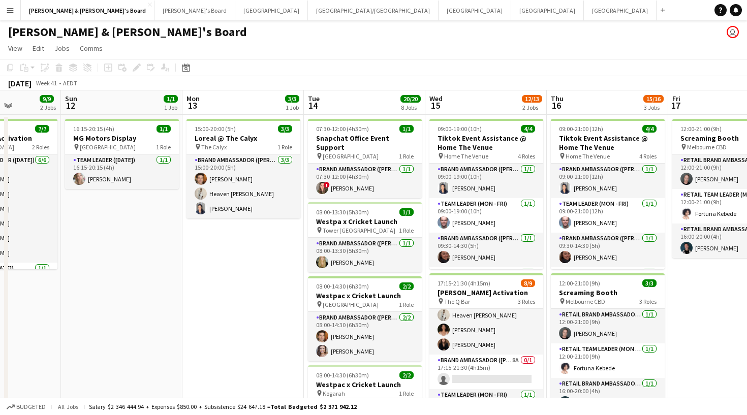
scroll to position [0, 0]
click at [395, 38] on div "Neil & Jenny's Board user" at bounding box center [373, 29] width 747 height 19
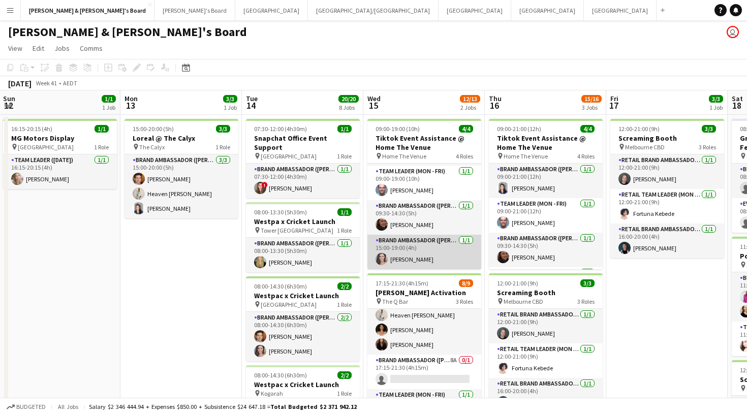
scroll to position [33, 0]
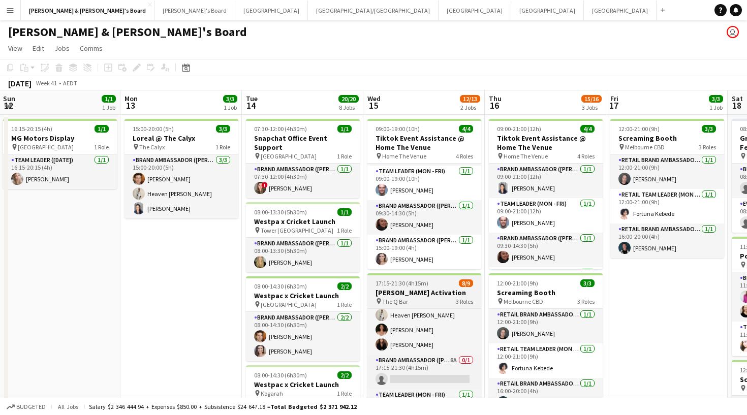
click at [414, 287] on app-job-card "17:15-21:30 (4h15m) 8/9 Teddy Swims Activation pin The Q Bar 3 Roles Brand Amba…" at bounding box center [424, 348] width 114 height 150
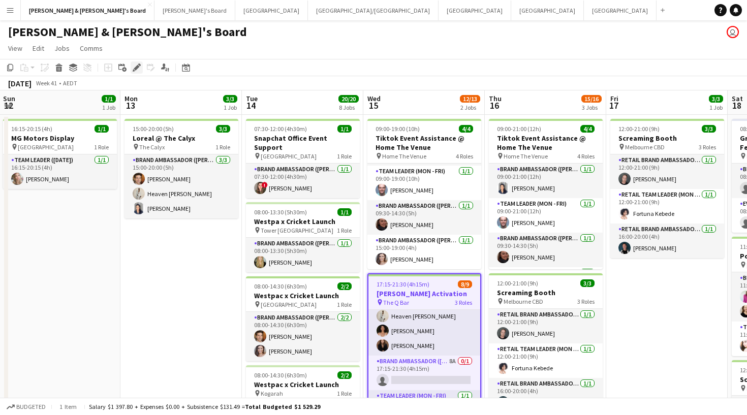
click at [137, 66] on icon at bounding box center [137, 68] width 6 height 6
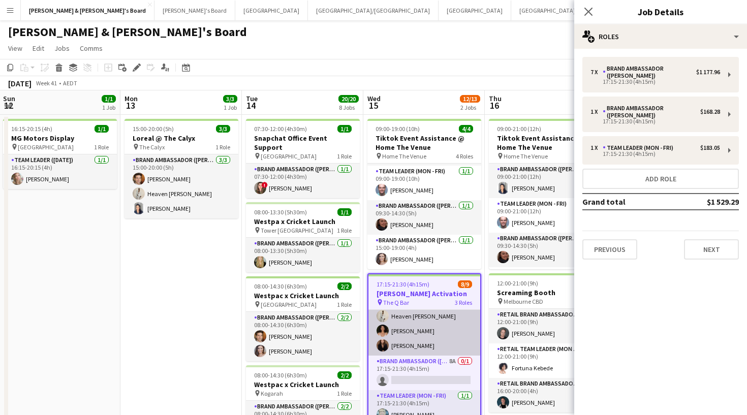
click at [423, 343] on app-card-role "Brand Ambassador (Mon - Fri) 7/7 17:15-21:30 (4h15m) Hayley Magyar Juan Fernand…" at bounding box center [424, 294] width 112 height 123
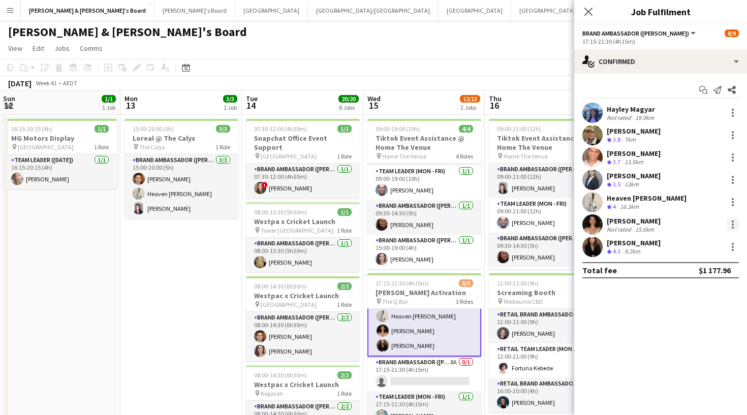
click at [672, 223] on div at bounding box center [732, 224] width 12 height 12
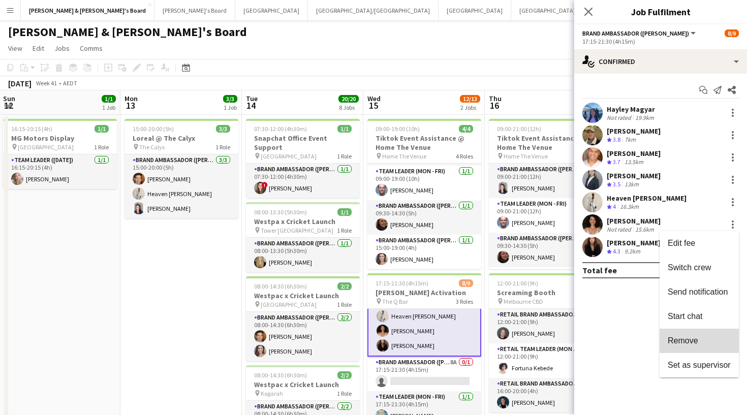
click at [672, 334] on button "Remove" at bounding box center [698, 341] width 79 height 24
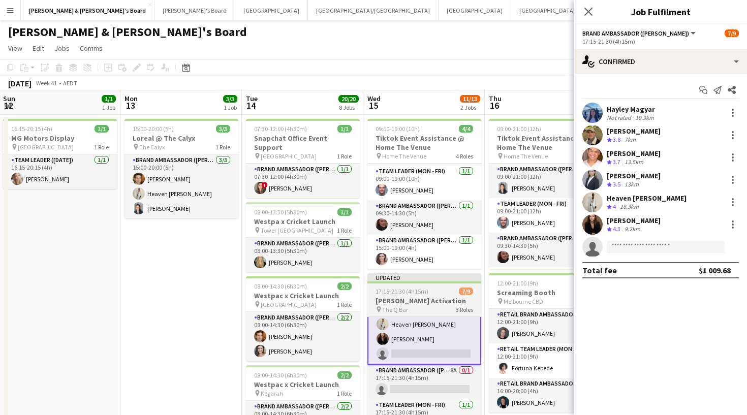
click at [444, 291] on div "17:15-21:30 (4h15m) 7/9" at bounding box center [424, 291] width 114 height 8
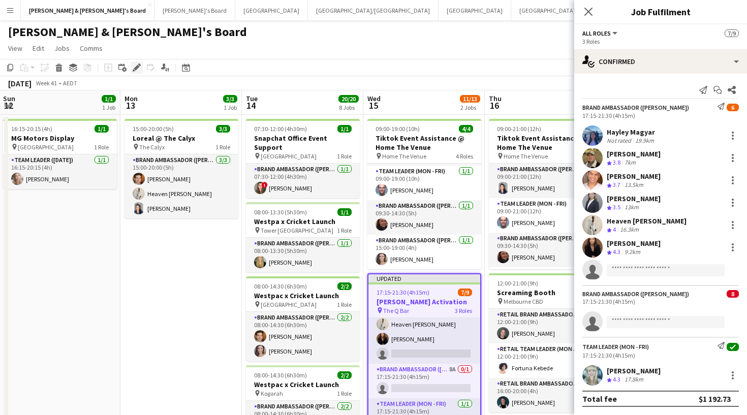
click at [137, 69] on icon at bounding box center [137, 68] width 6 height 6
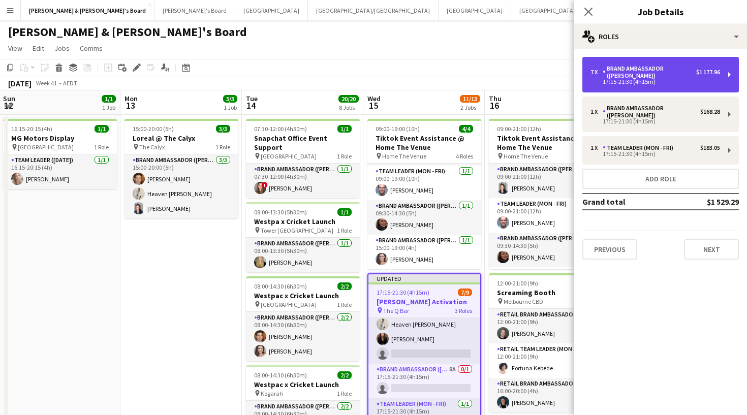
click at [669, 75] on div "Brand Ambassador ([PERSON_NAME])" at bounding box center [648, 72] width 93 height 14
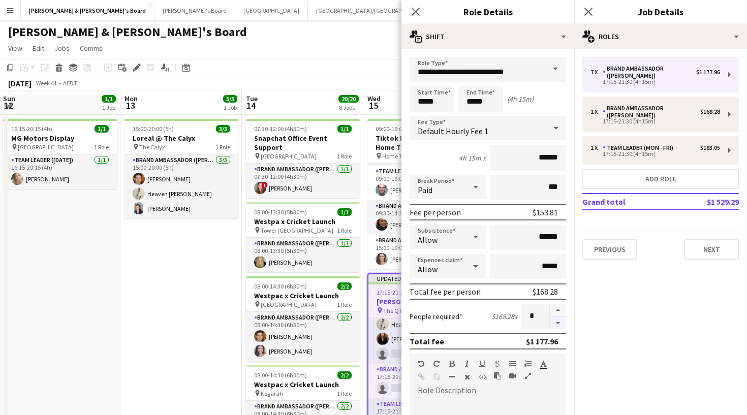
click at [554, 326] on button "button" at bounding box center [558, 323] width 16 height 13
type input "*"
click at [590, 11] on icon "Close pop-in" at bounding box center [588, 12] width 10 height 10
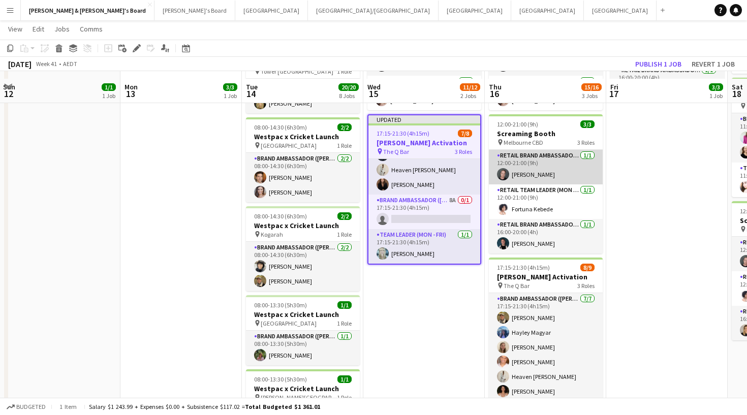
scroll to position [174, 0]
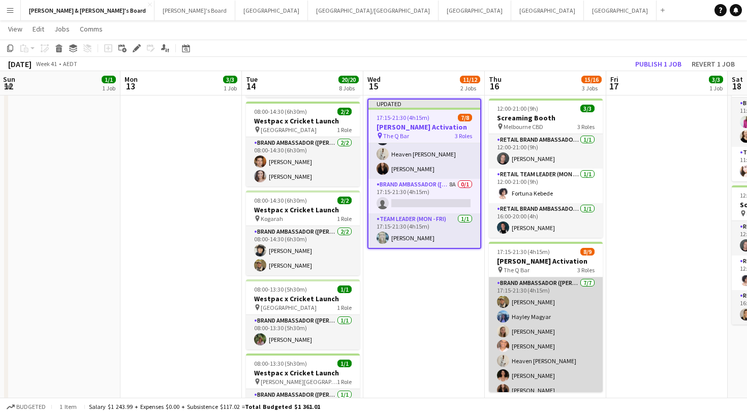
click at [564, 290] on app-card-role "Brand Ambassador (Mon - Fri) 7/7 17:15-21:30 (4h15m) Juan Fernando Gil Hayley M…" at bounding box center [546, 338] width 114 height 123
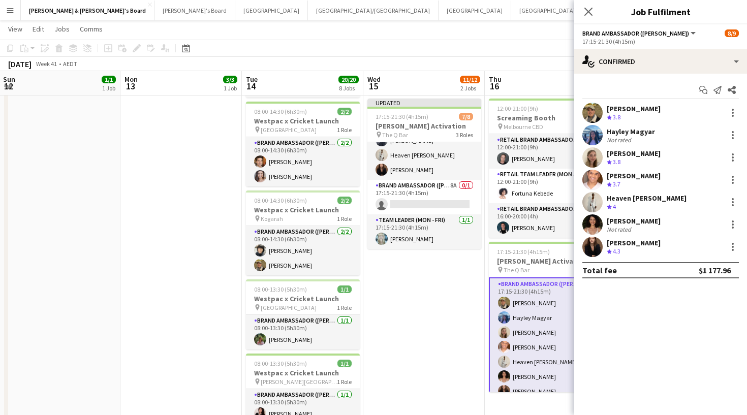
scroll to position [71, 0]
click at [545, 252] on span "17:15-21:30 (4h15m)" at bounding box center [523, 252] width 53 height 8
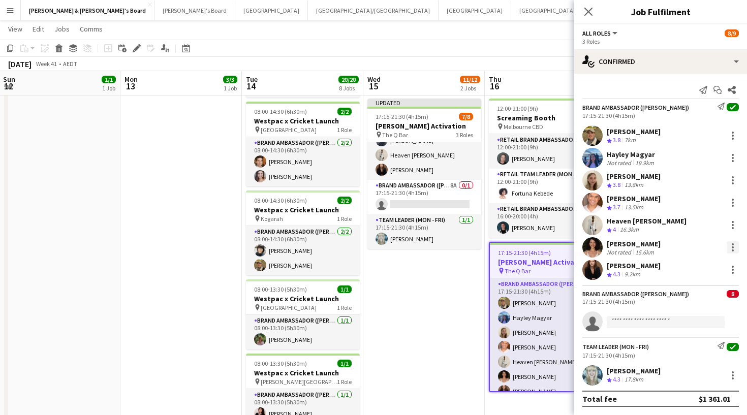
click at [672, 246] on div at bounding box center [732, 247] width 2 height 2
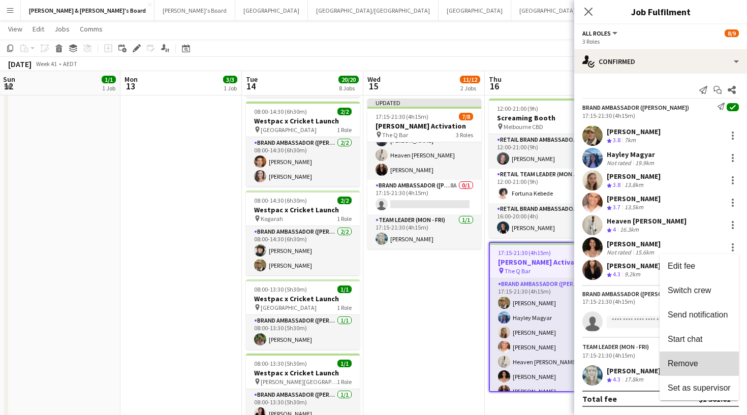
click at [672, 355] on button "Remove" at bounding box center [698, 363] width 79 height 24
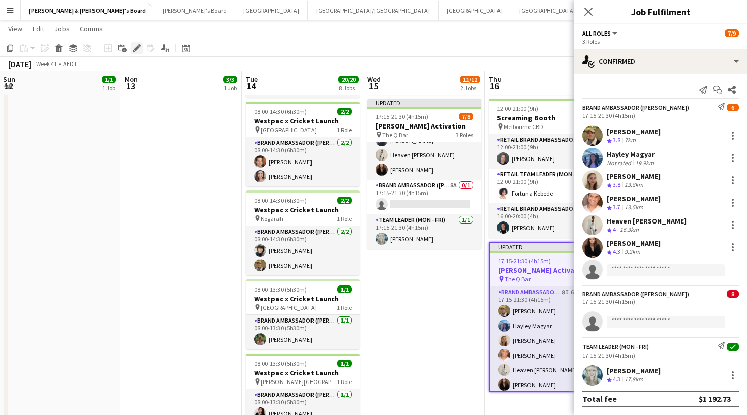
click at [136, 50] on icon at bounding box center [137, 49] width 6 height 6
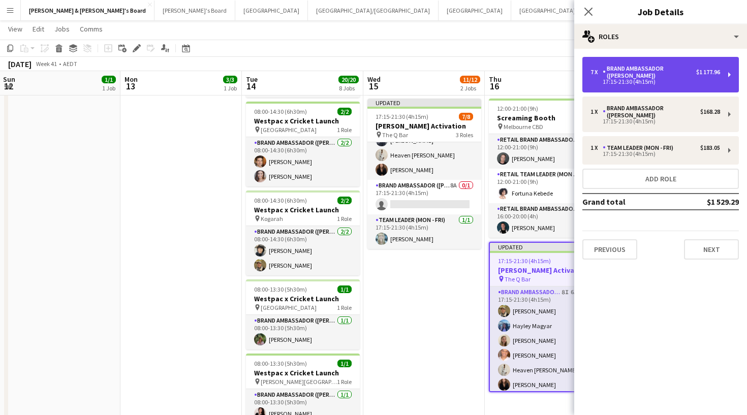
click at [642, 78] on div "Brand Ambassador ([PERSON_NAME])" at bounding box center [648, 72] width 93 height 14
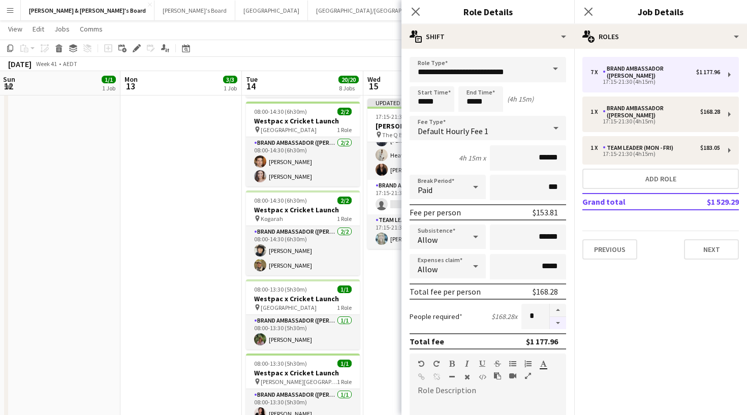
click at [560, 318] on button "button" at bounding box center [558, 323] width 16 height 13
type input "*"
click at [587, 12] on icon "Close pop-in" at bounding box center [588, 12] width 10 height 10
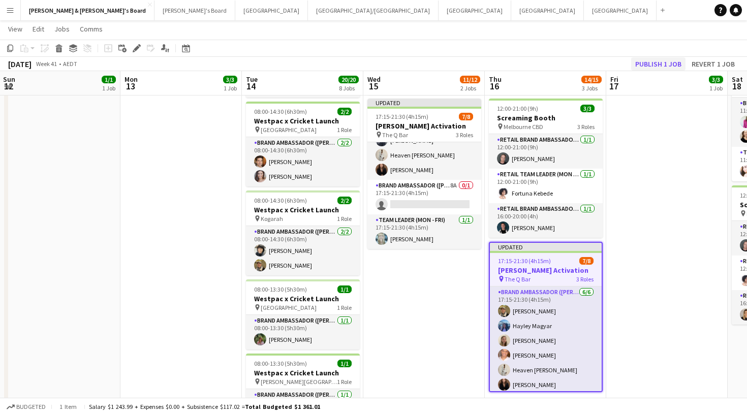
click at [649, 66] on button "Publish 1 job" at bounding box center [658, 63] width 54 height 13
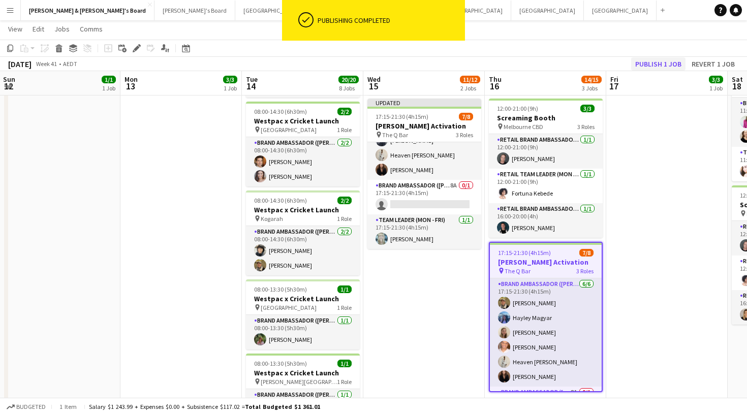
click at [646, 67] on button "Publish 1 job" at bounding box center [658, 63] width 54 height 13
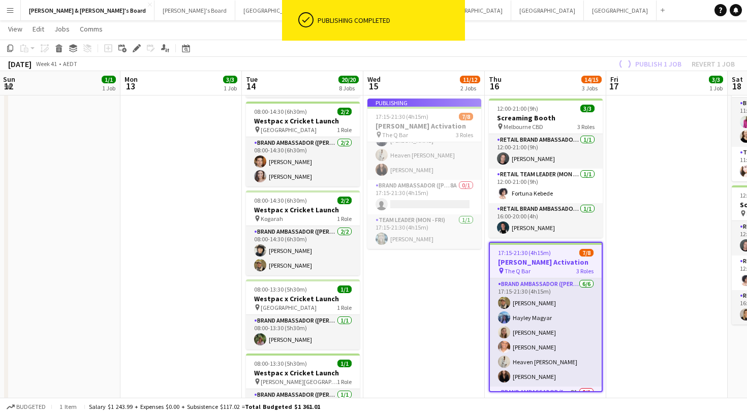
scroll to position [62, 0]
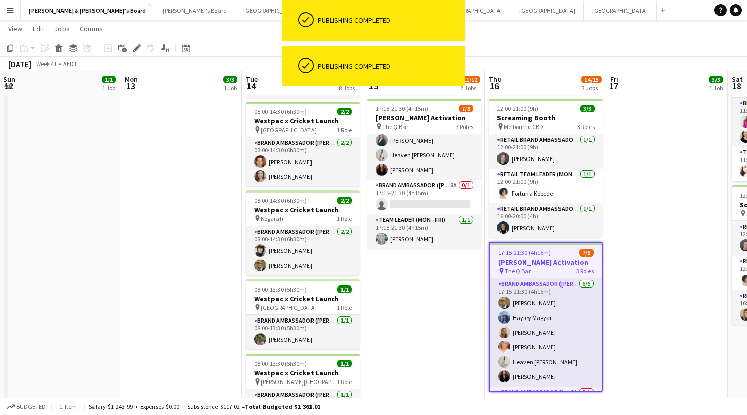
click at [631, 235] on app-date-cell "12:00-21:00 (9h) 3/3 Screaming Booth pin Melbourne CBD 3 Roles RETAIL Brand Amb…" at bounding box center [666, 371] width 121 height 863
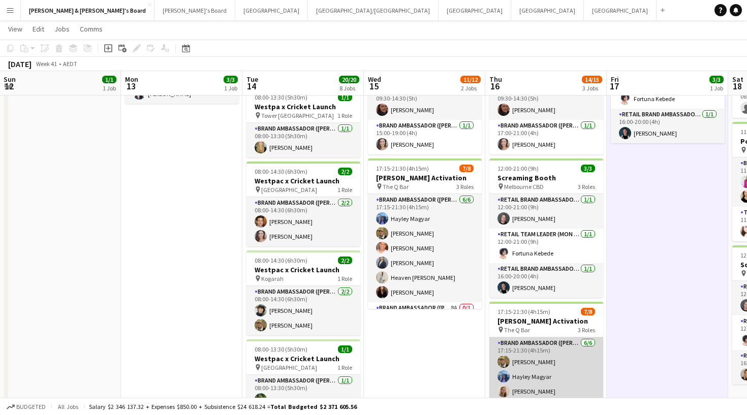
scroll to position [114, 0]
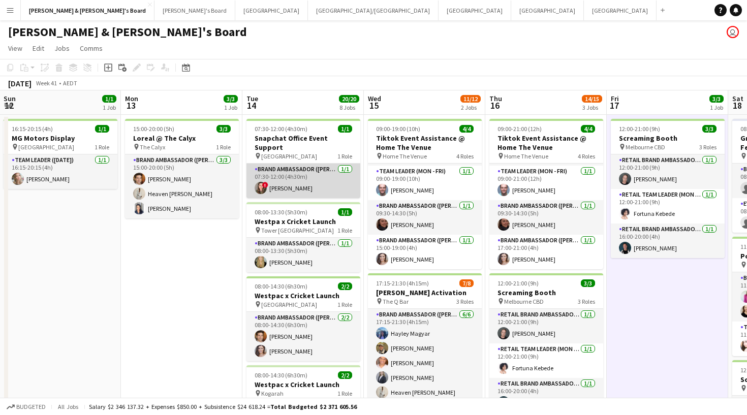
click at [292, 171] on app-card-role "Brand Ambassador (Mon - Fri) [DATE] 07:30-12:00 (4h30m) ! [PERSON_NAME]" at bounding box center [303, 181] width 114 height 35
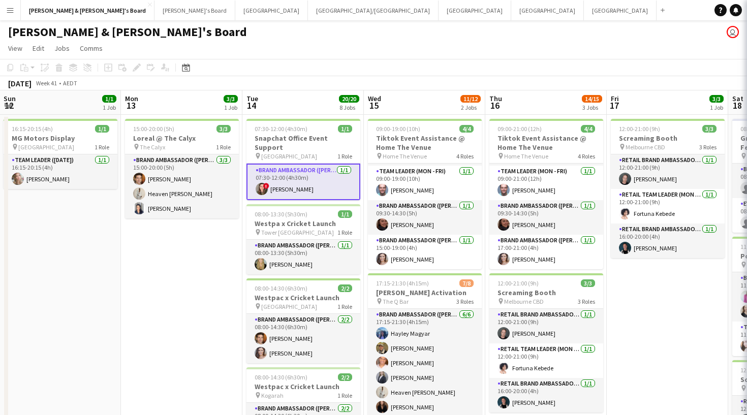
scroll to position [0, 0]
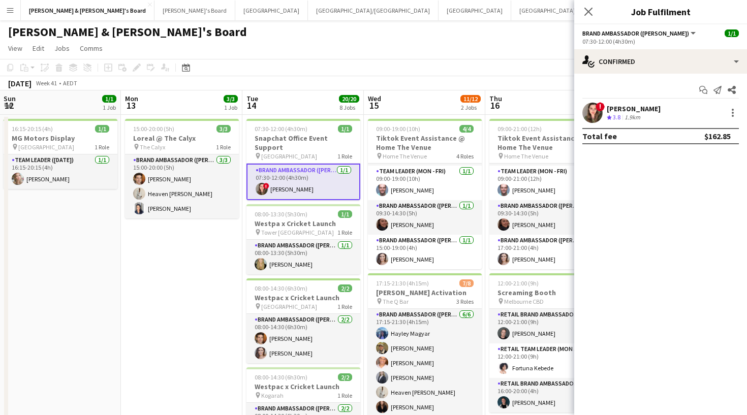
click at [584, 114] on app-user-avatar at bounding box center [592, 113] width 20 height 20
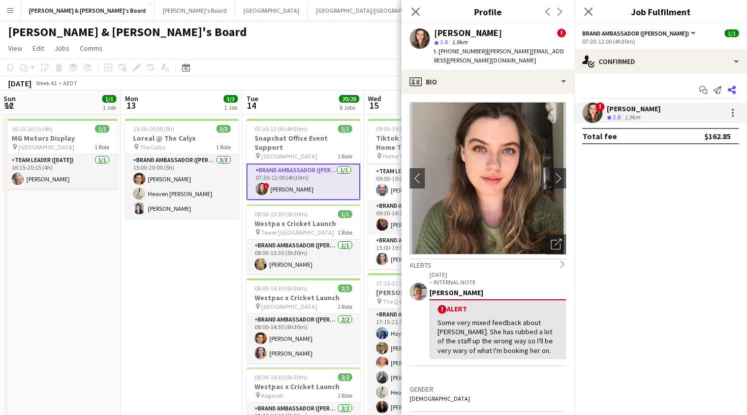
click at [672, 91] on icon "Share" at bounding box center [731, 90] width 8 height 8
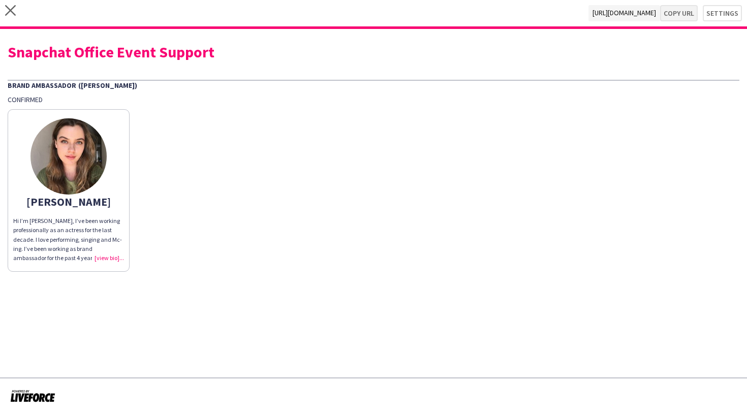
click at [672, 10] on button "Copy url" at bounding box center [679, 13] width 38 height 16
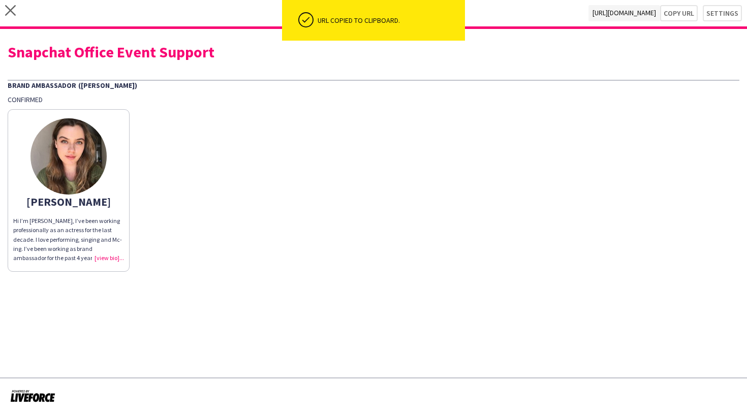
click at [112, 259] on div "Hi I’m Bonnie, I’ve been working professionally as an actress for the last deca…" at bounding box center [68, 239] width 111 height 46
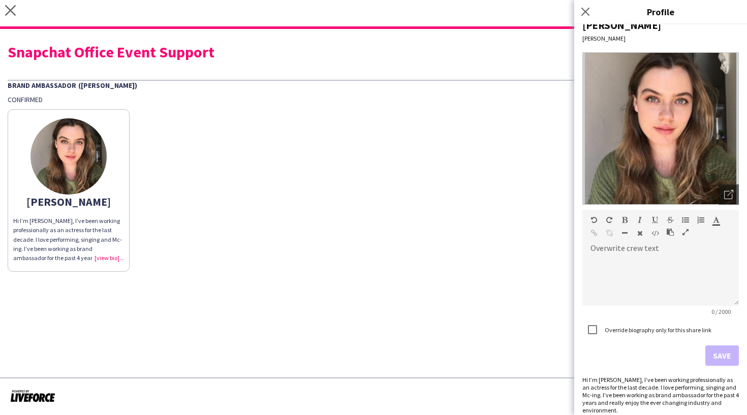
scroll to position [14, 0]
click at [586, 8] on icon "Close pop-in" at bounding box center [585, 12] width 10 height 10
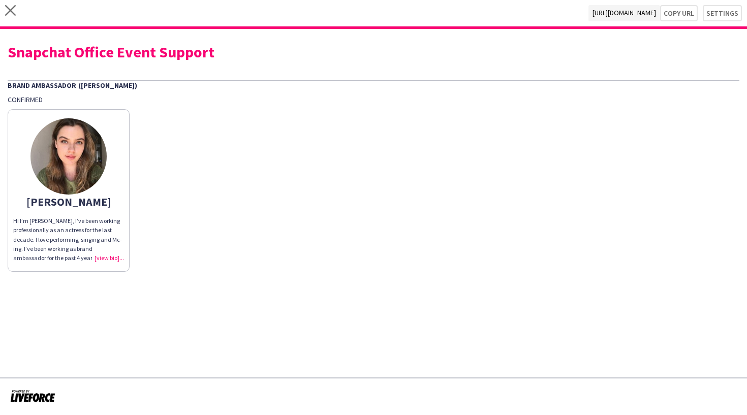
click at [75, 1] on div "close https://admin.liveforce.co/v2/s/85c23051-d003-4667-b4be-31a230ba2f57 Copy…" at bounding box center [373, 14] width 747 height 29
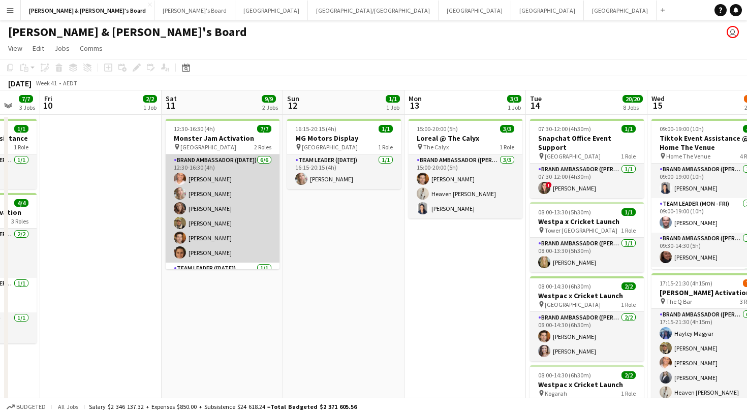
scroll to position [0, 326]
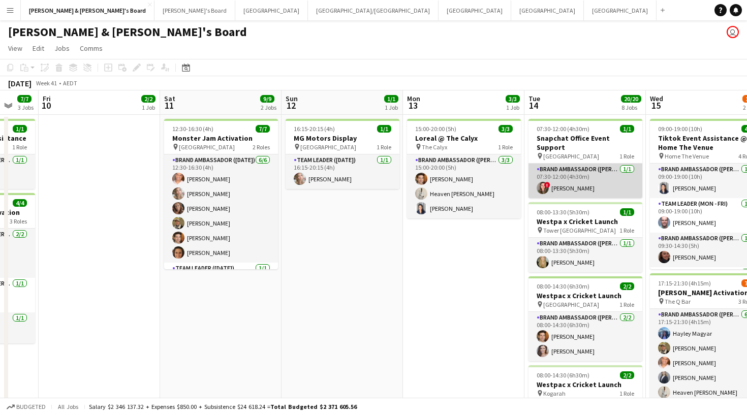
click at [551, 164] on app-card-role "Brand Ambassador (Mon - Fri) [DATE] 07:30-12:00 (4h30m) ! [PERSON_NAME]" at bounding box center [585, 181] width 114 height 35
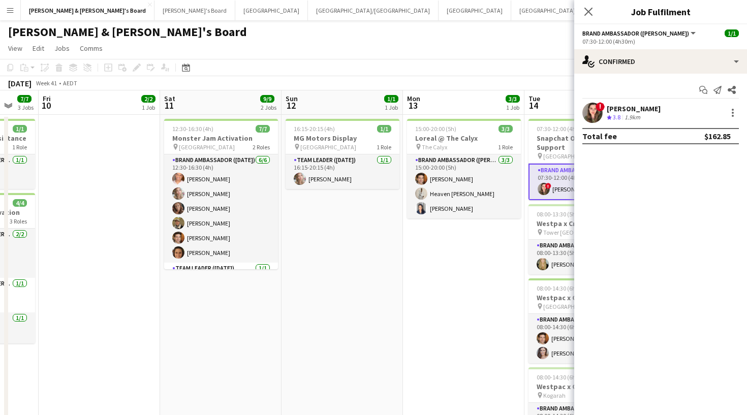
click at [591, 109] on app-user-avatar at bounding box center [592, 113] width 20 height 20
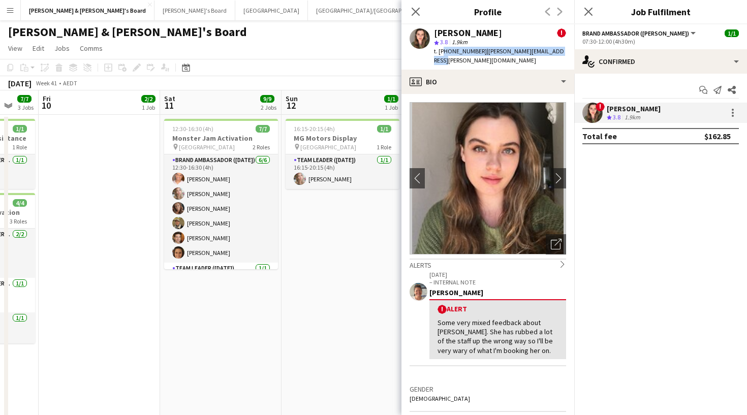
drag, startPoint x: 442, startPoint y: 50, endPoint x: 566, endPoint y: 52, distance: 123.9
click at [566, 52] on app-profile-header "[PERSON_NAME] ! star 3.8 1.9km t. [PHONE_NUMBER] | [PERSON_NAME][EMAIL_ADDRESS]…" at bounding box center [487, 46] width 173 height 45
copy div "61429402087 | [PERSON_NAME][EMAIL_ADDRESS][PERSON_NAME][DOMAIN_NAME]"
